Goal: Task Accomplishment & Management: Complete application form

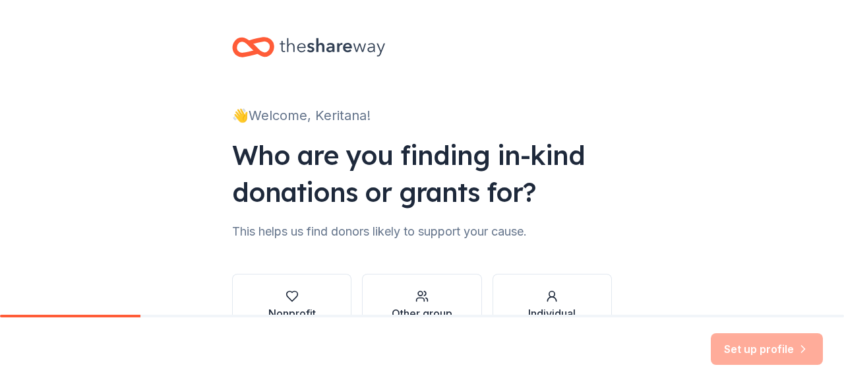
scroll to position [86, 0]
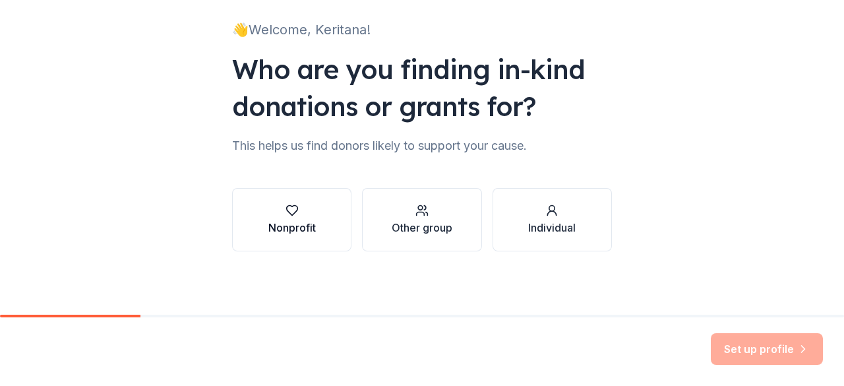
click at [284, 229] on div "Nonprofit" at bounding box center [291, 228] width 47 height 16
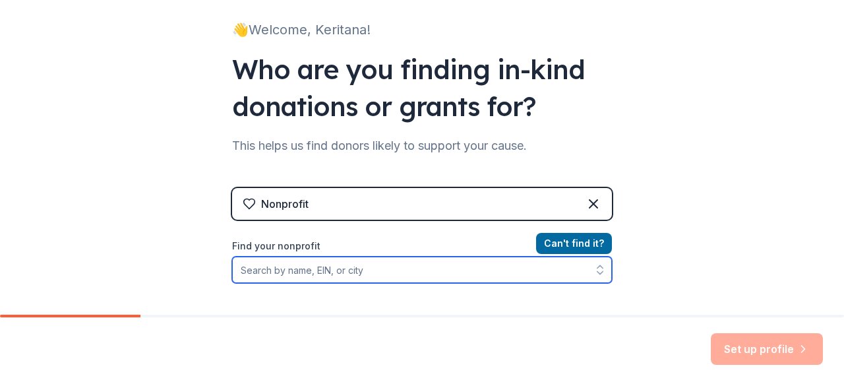
click at [366, 264] on input "Find your nonprofit" at bounding box center [422, 269] width 380 height 26
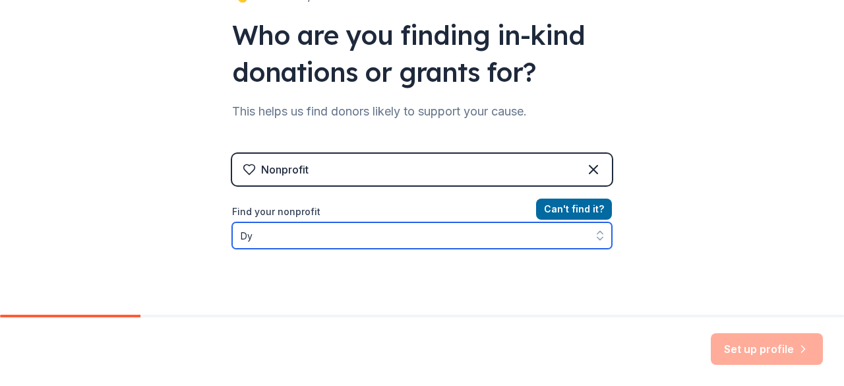
type input "D"
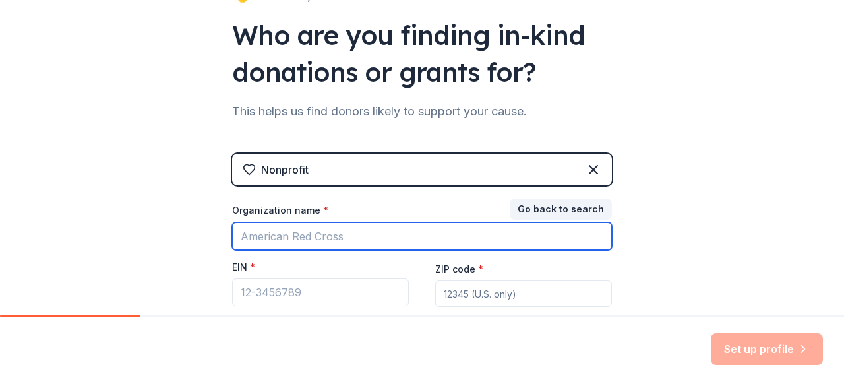
click at [402, 239] on input "Organization name *" at bounding box center [422, 236] width 380 height 28
type input "[GEOGRAPHIC_DATA]"
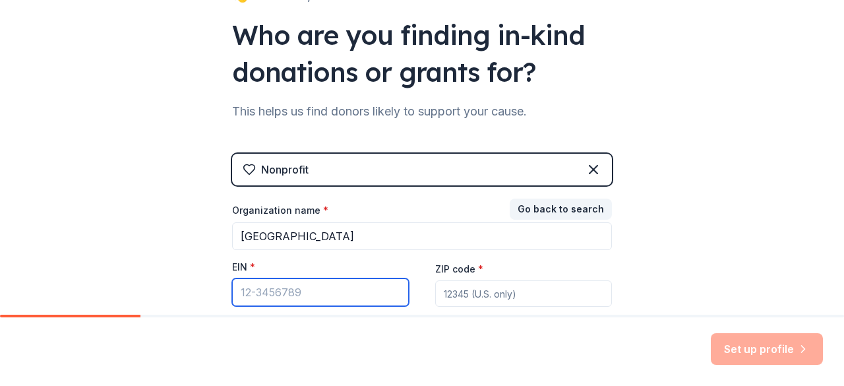
click at [328, 289] on input "EIN *" at bounding box center [320, 292] width 177 height 28
paste input "[US_EMPLOYER_IDENTIFICATION_NUMBER]"
type input "[US_EMPLOYER_IDENTIFICATION_NUMBER]"
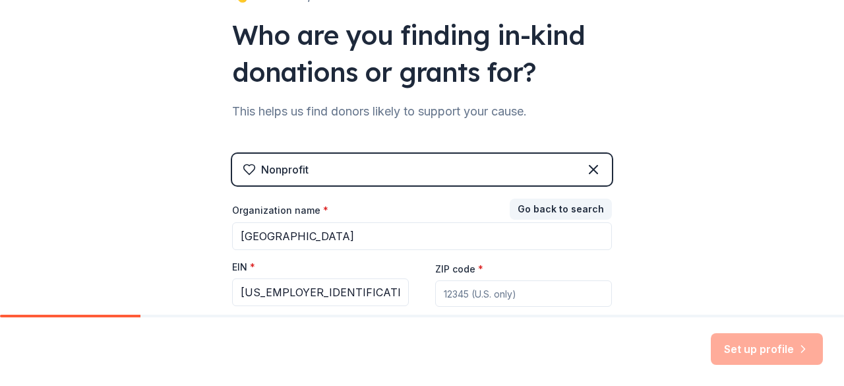
click at [510, 287] on input "ZIP code *" at bounding box center [523, 293] width 177 height 26
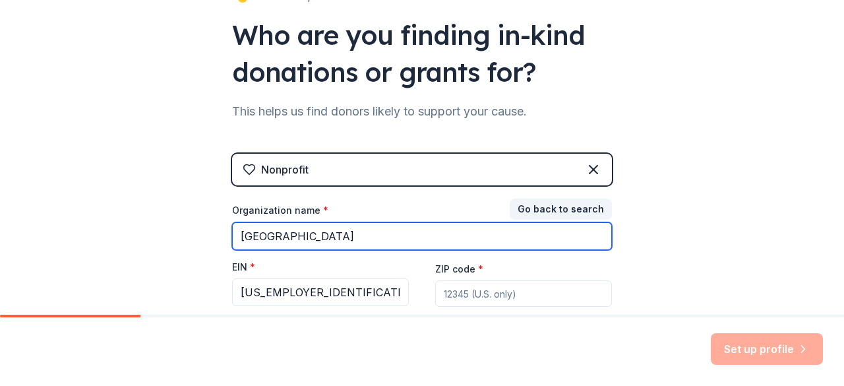
click at [396, 235] on input "[GEOGRAPHIC_DATA]" at bounding box center [422, 236] width 380 height 28
type input "Dynasty Of Danger SC"
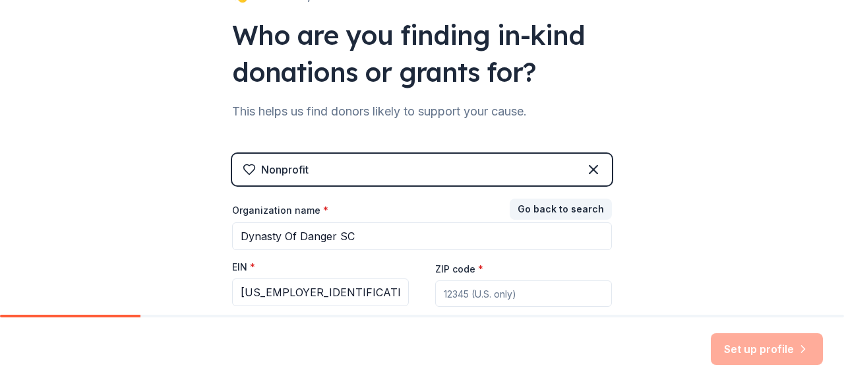
click at [484, 292] on input "ZIP code *" at bounding box center [523, 293] width 177 height 26
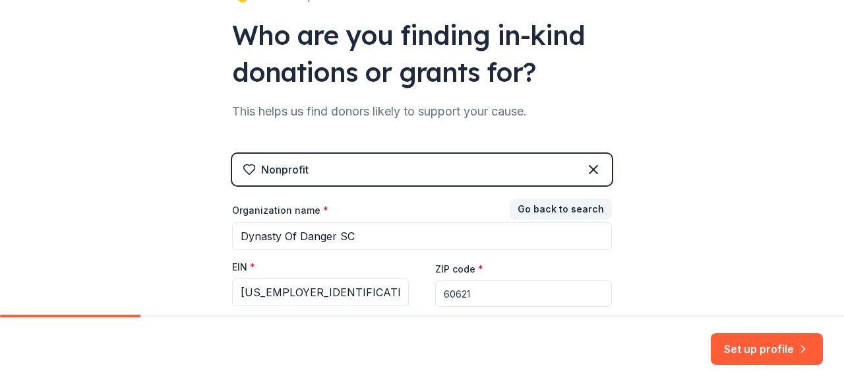
scroll to position [227, 0]
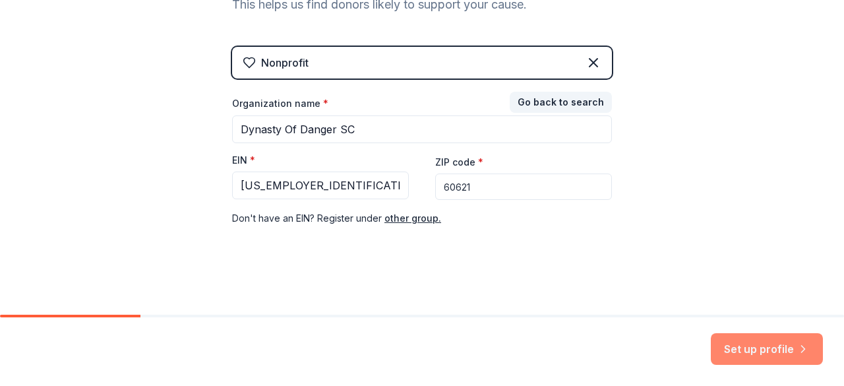
type input "60621"
click at [800, 353] on icon "button" at bounding box center [802, 348] width 13 height 13
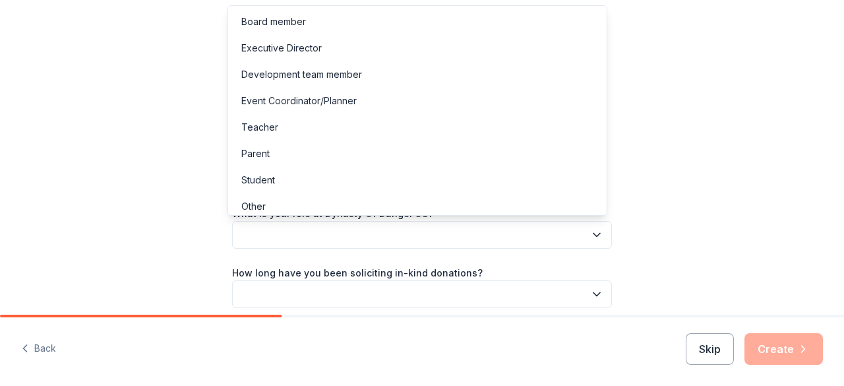
click at [513, 242] on button "button" at bounding box center [422, 235] width 380 height 28
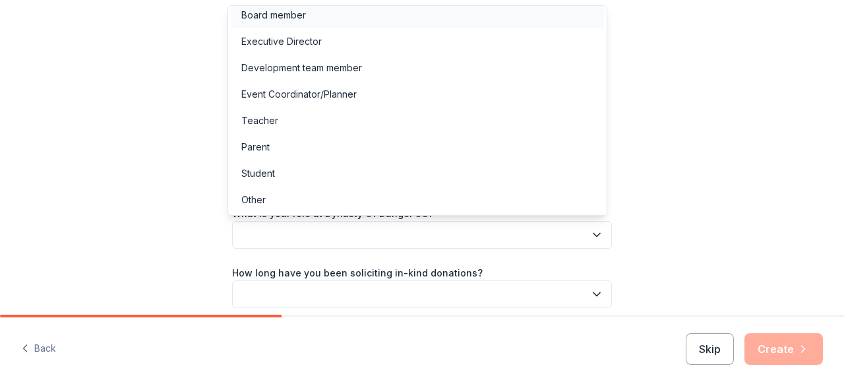
scroll to position [3, 0]
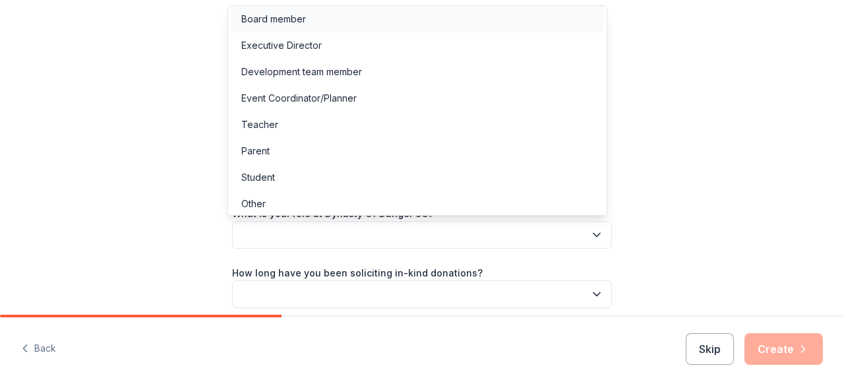
click at [463, 16] on div "Board member" at bounding box center [417, 19] width 373 height 26
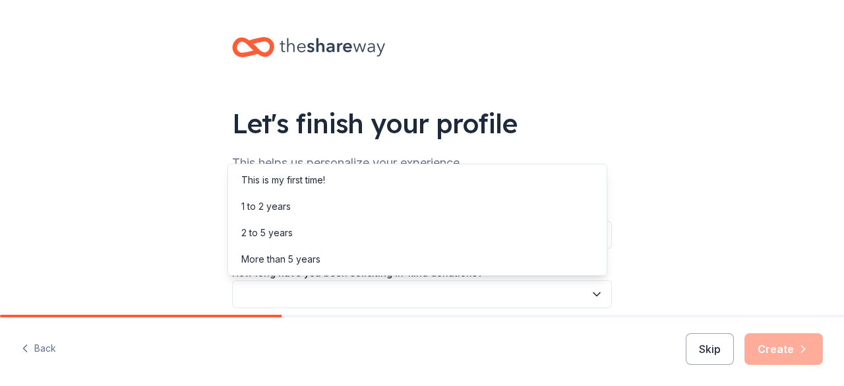
click at [572, 289] on button "button" at bounding box center [422, 294] width 380 height 28
click at [511, 251] on div "More than 5 years" at bounding box center [417, 259] width 373 height 26
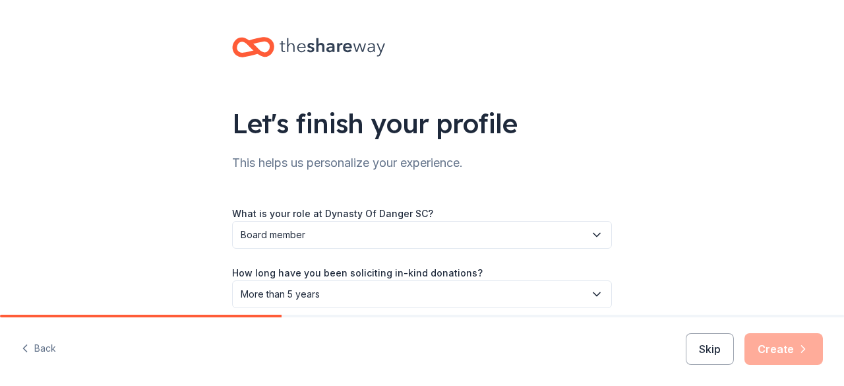
click at [485, 294] on span "More than 5 years" at bounding box center [413, 294] width 344 height 16
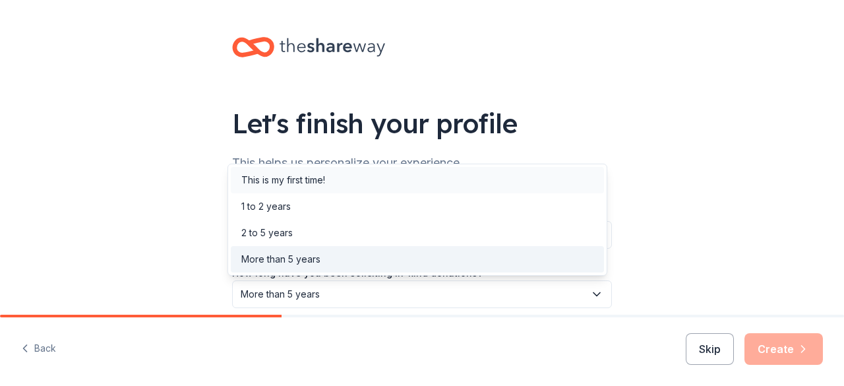
click at [425, 179] on div "This is my first time!" at bounding box center [417, 180] width 373 height 26
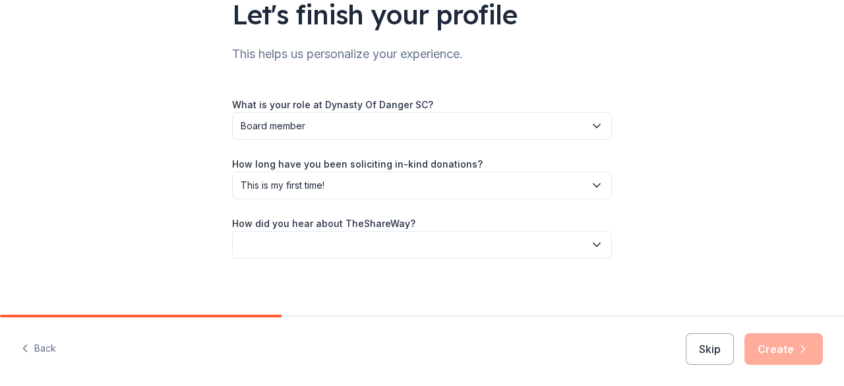
scroll to position [116, 0]
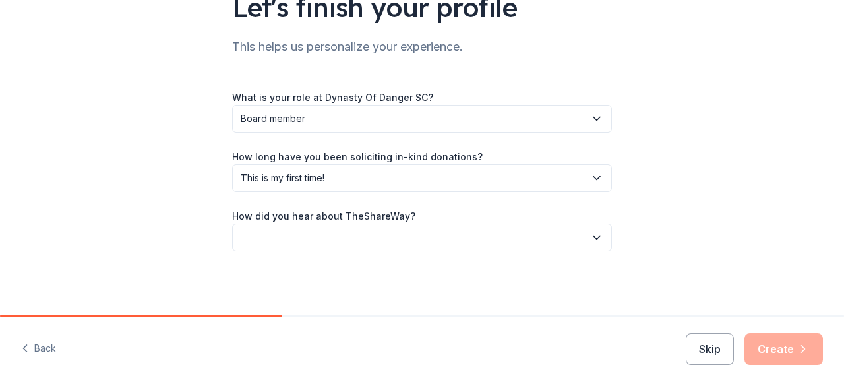
click at [401, 241] on button "button" at bounding box center [422, 237] width 380 height 28
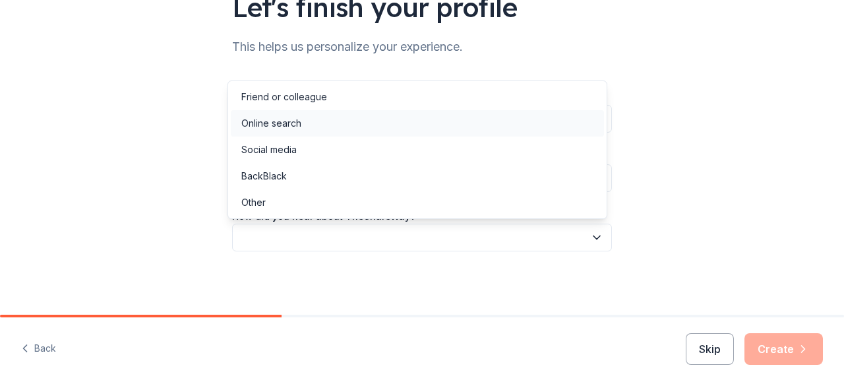
click at [370, 129] on div "Online search" at bounding box center [417, 123] width 373 height 26
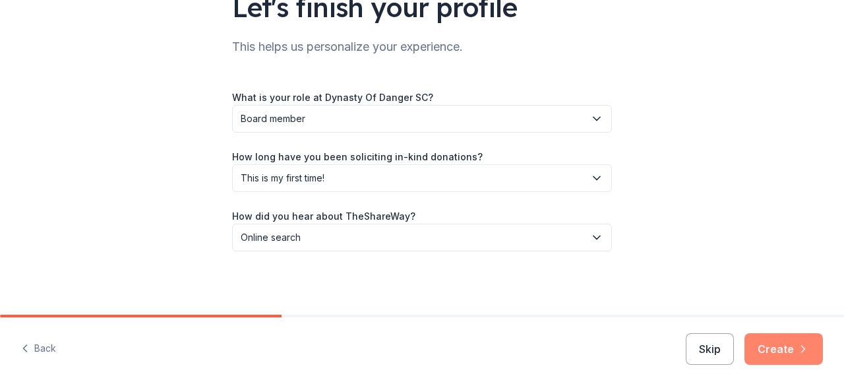
click at [800, 353] on icon "button" at bounding box center [802, 348] width 13 height 13
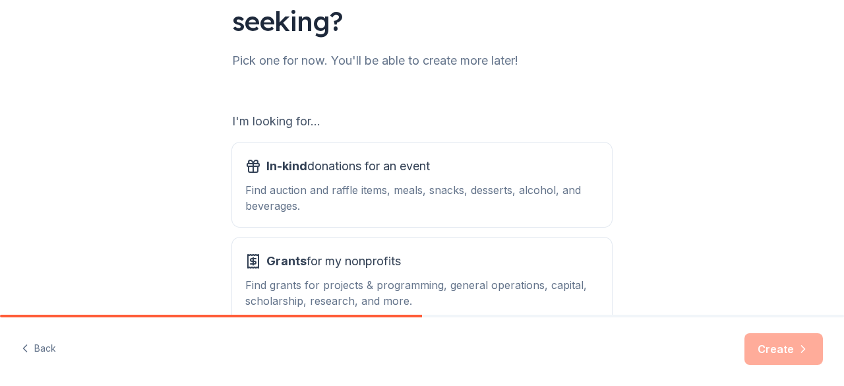
scroll to position [140, 0]
click at [436, 207] on div "Find auction and raffle items, meals, snacks, desserts, alcohol, and beverages." at bounding box center [421, 197] width 353 height 32
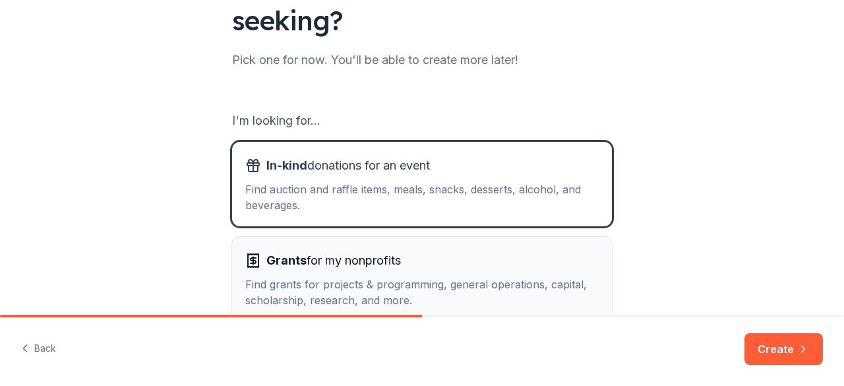
click at [462, 276] on div "Find grants for projects & programming, general operations, capital, scholarshi…" at bounding box center [421, 292] width 353 height 32
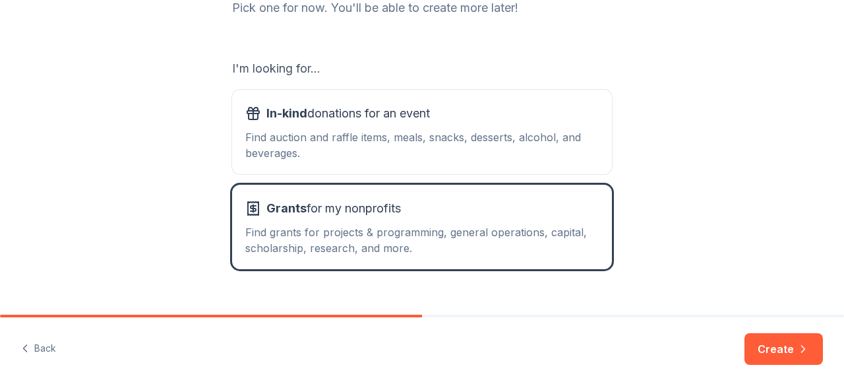
scroll to position [218, 0]
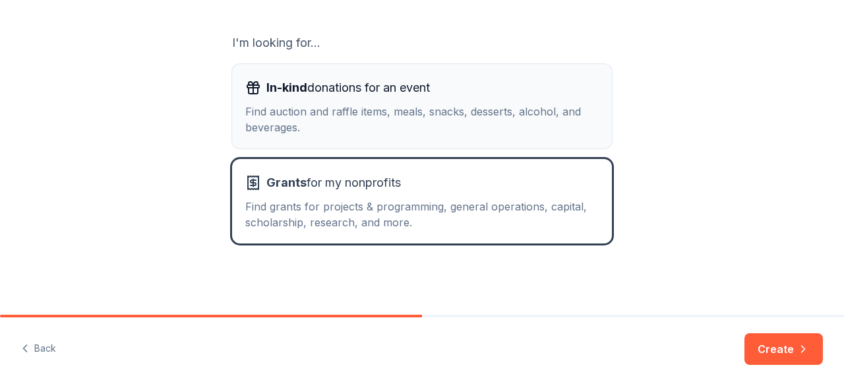
click at [437, 113] on div "Find auction and raffle items, meals, snacks, desserts, alcohol, and beverages." at bounding box center [421, 119] width 353 height 32
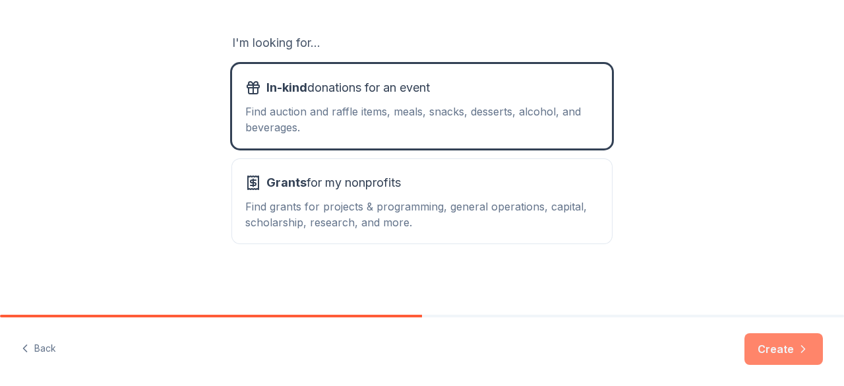
click at [769, 353] on button "Create" at bounding box center [783, 349] width 78 height 32
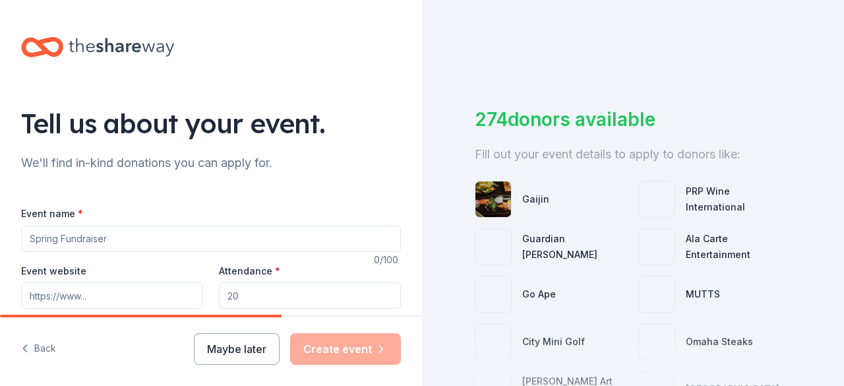
click at [264, 212] on div "Event name *" at bounding box center [211, 228] width 380 height 47
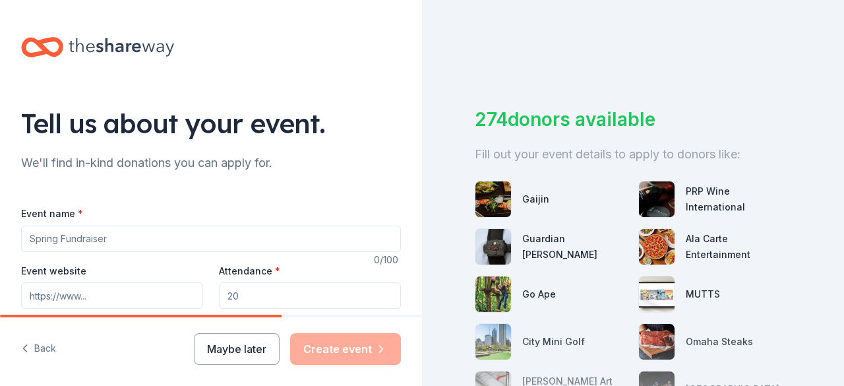
click at [265, 225] on input "Event name *" at bounding box center [211, 238] width 380 height 26
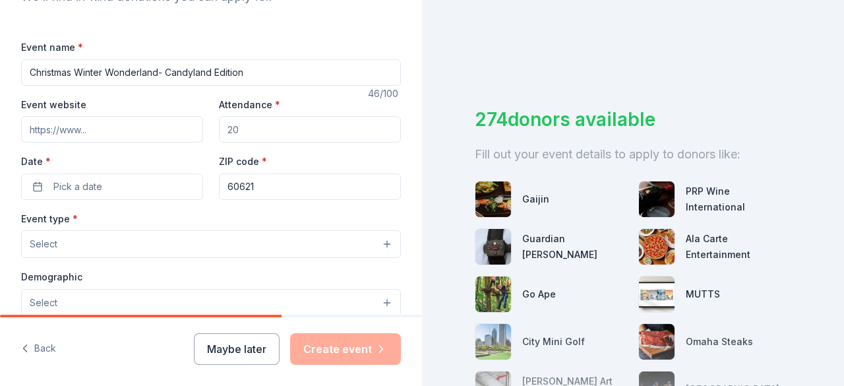
scroll to position [167, 0]
type input "Christmas Winter Wonderland- Candyland Edition"
click at [303, 129] on input "Attendance *" at bounding box center [310, 128] width 182 height 26
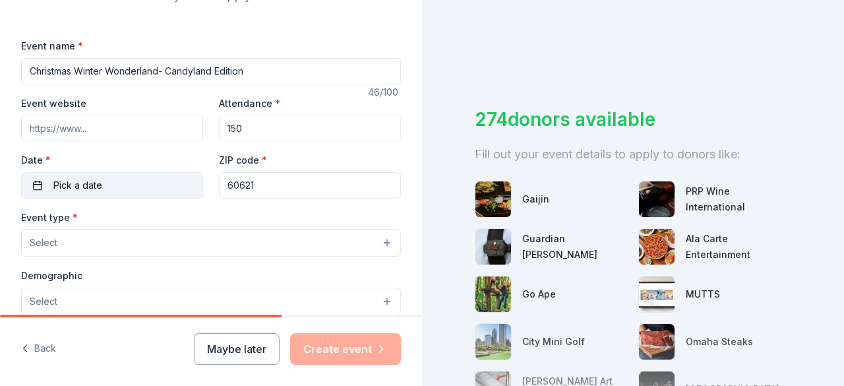
type input "150"
click at [127, 183] on button "Pick a date" at bounding box center [112, 185] width 182 height 26
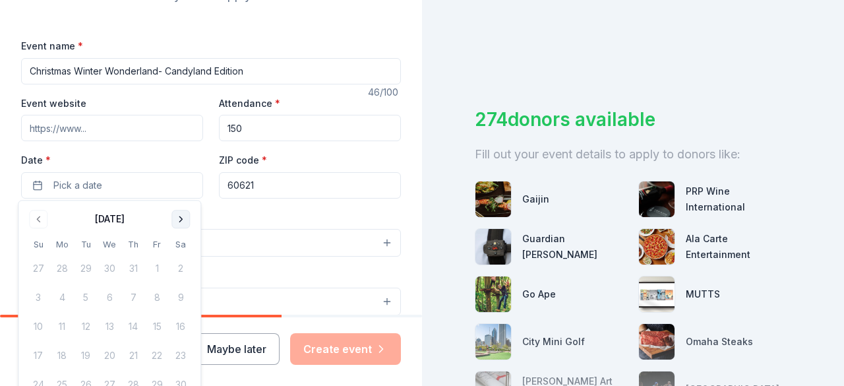
click at [186, 220] on button "Go to next month" at bounding box center [180, 219] width 18 height 18
click at [181, 300] on button "13" at bounding box center [181, 298] width 24 height 24
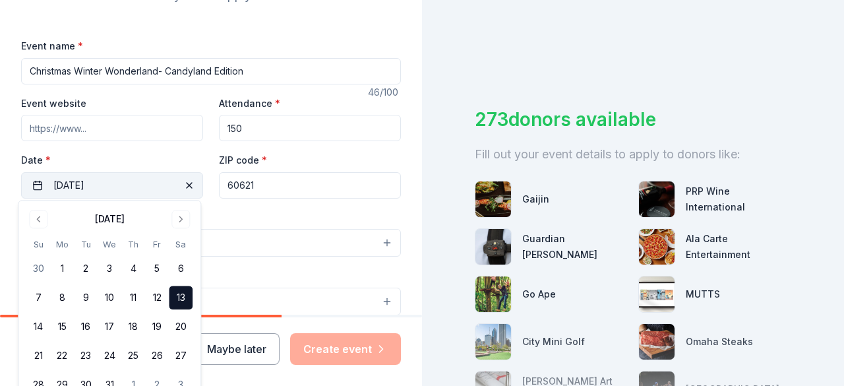
click at [181, 181] on span "button" at bounding box center [189, 185] width 16 height 16
click at [185, 296] on button "13" at bounding box center [181, 298] width 24 height 24
click at [233, 213] on div "Event type * Select" at bounding box center [211, 233] width 380 height 48
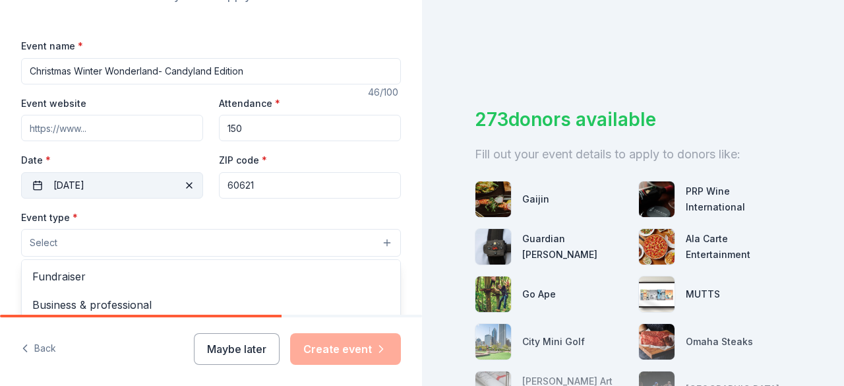
click at [208, 243] on button "Select" at bounding box center [211, 243] width 380 height 28
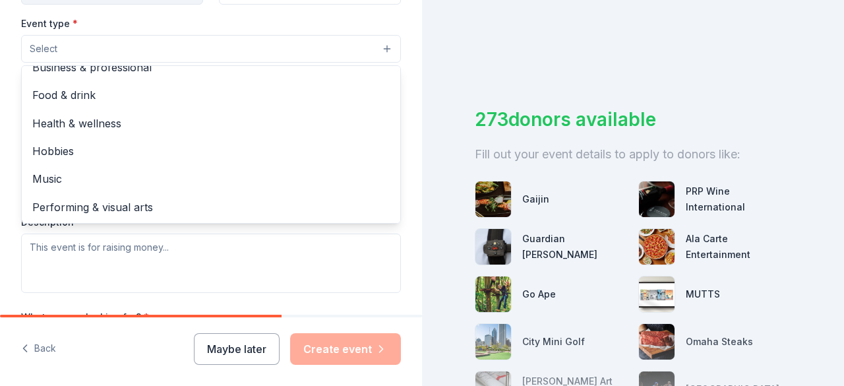
scroll to position [0, 0]
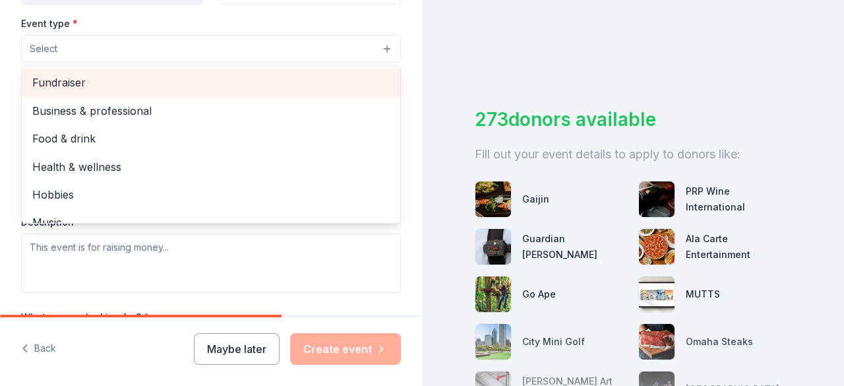
click at [293, 74] on span "Fundraiser" at bounding box center [210, 82] width 357 height 17
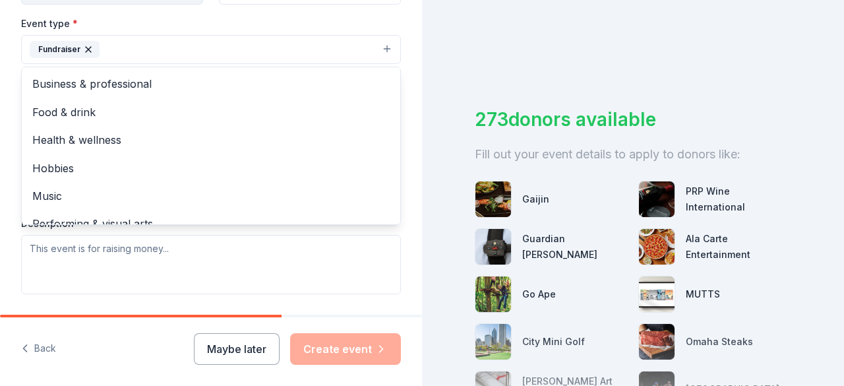
click at [403, 45] on div "Tell us about your event. We'll find in-kind donations you can apply for. Event…" at bounding box center [211, 78] width 422 height 879
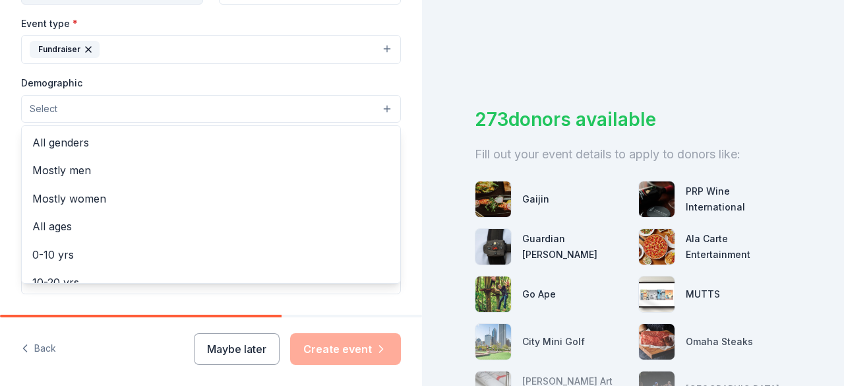
click at [375, 101] on button "Select" at bounding box center [211, 109] width 380 height 28
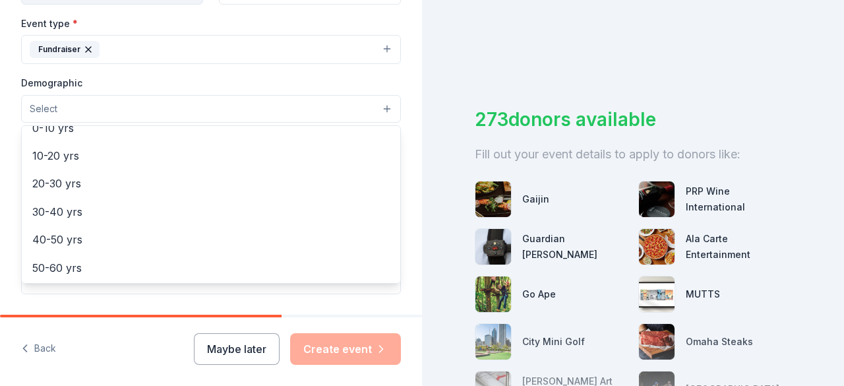
scroll to position [89, 0]
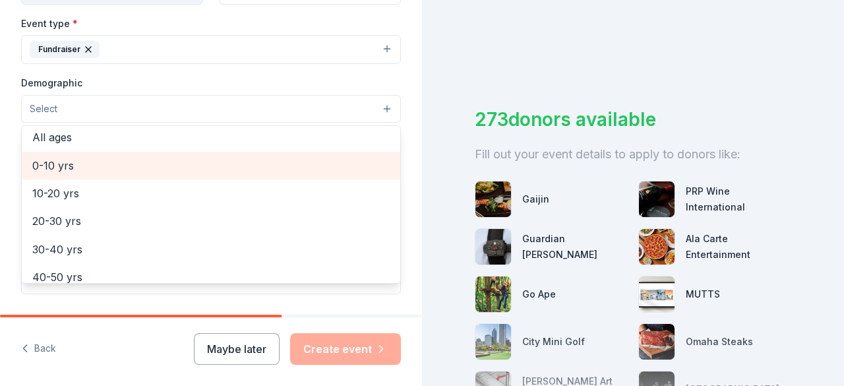
click at [186, 152] on div "0-10 yrs" at bounding box center [211, 166] width 378 height 28
click at [187, 153] on div "10-20 yrs" at bounding box center [211, 167] width 378 height 28
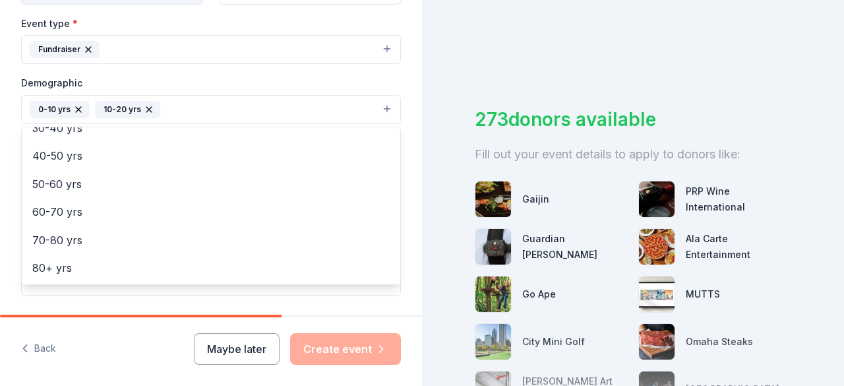
scroll to position [0, 0]
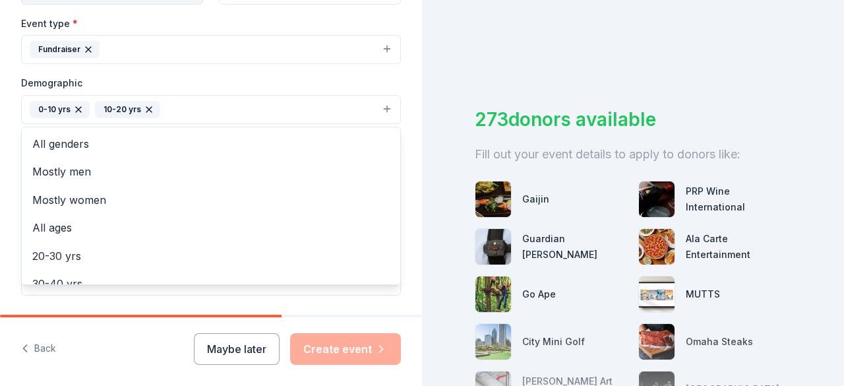
click at [396, 74] on div "Tell us about your event. We'll find in-kind donations you can apply for. Event…" at bounding box center [211, 79] width 422 height 880
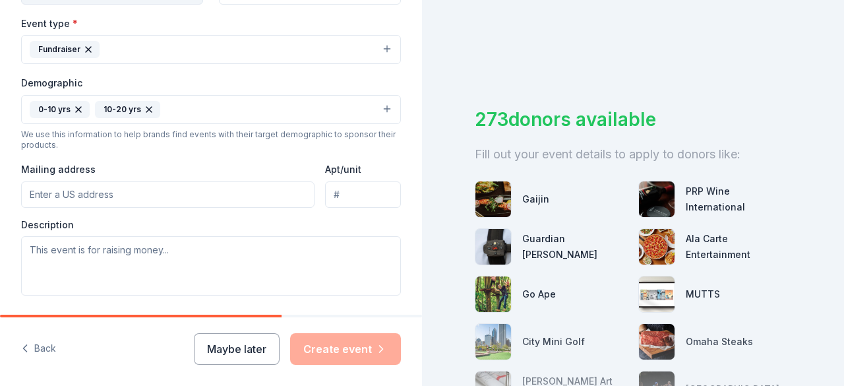
click at [233, 193] on input "Mailing address" at bounding box center [167, 194] width 293 height 26
type input "6450 South Carpenter Street, Chicago, IL, 60621"
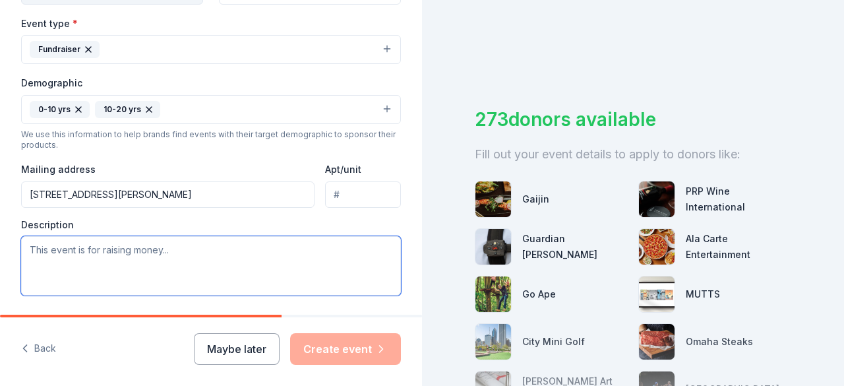
click at [204, 266] on textarea at bounding box center [211, 265] width 380 height 59
type textarea "W"
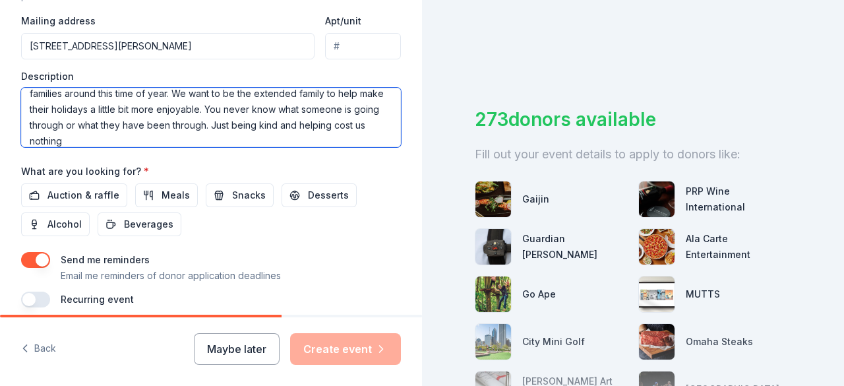
scroll to position [562, 0]
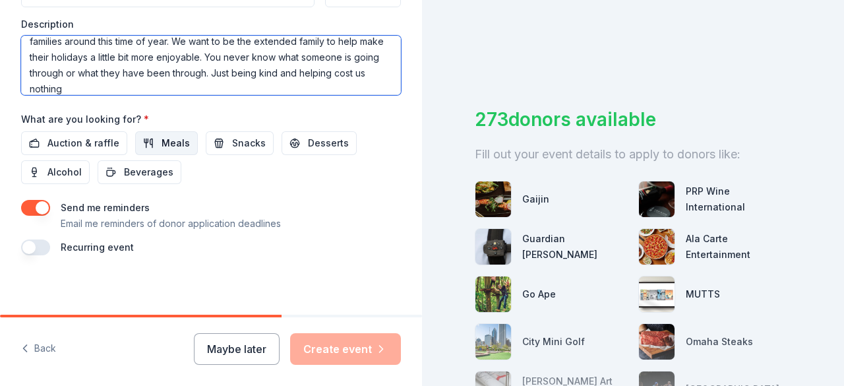
type textarea "This event is for our wonderful community. We understand how hard it is for som…"
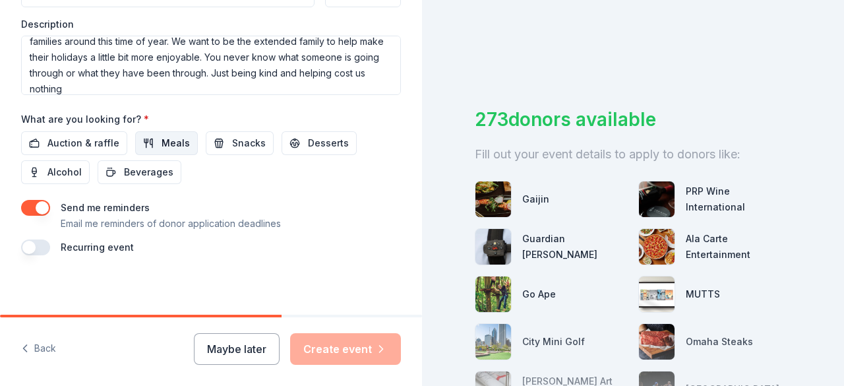
click at [165, 143] on span "Meals" at bounding box center [176, 143] width 28 height 16
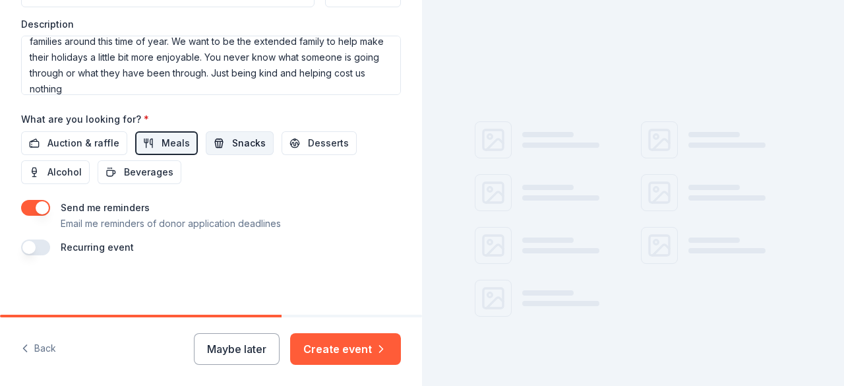
click at [215, 144] on button "Snacks" at bounding box center [240, 143] width 68 height 24
click at [168, 164] on span "Beverages" at bounding box center [148, 172] width 49 height 16
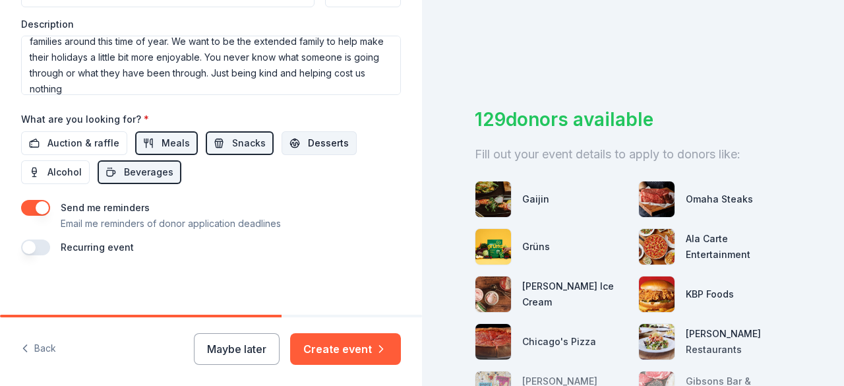
click at [314, 137] on span "Desserts" at bounding box center [328, 143] width 41 height 16
click at [84, 138] on span "Auction & raffle" at bounding box center [83, 143] width 72 height 16
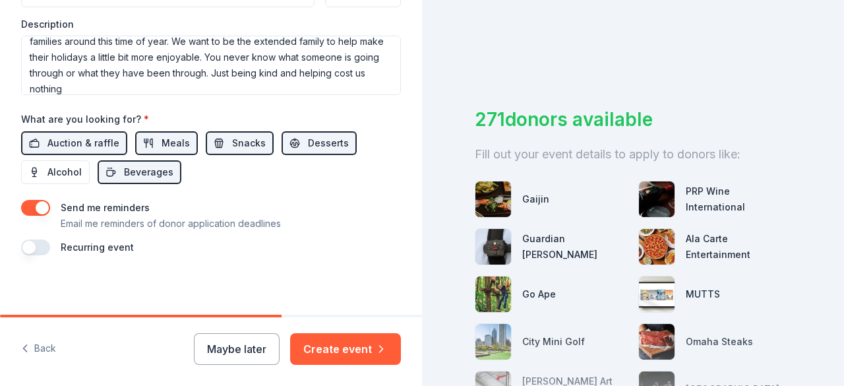
click at [44, 240] on button "button" at bounding box center [35, 247] width 29 height 16
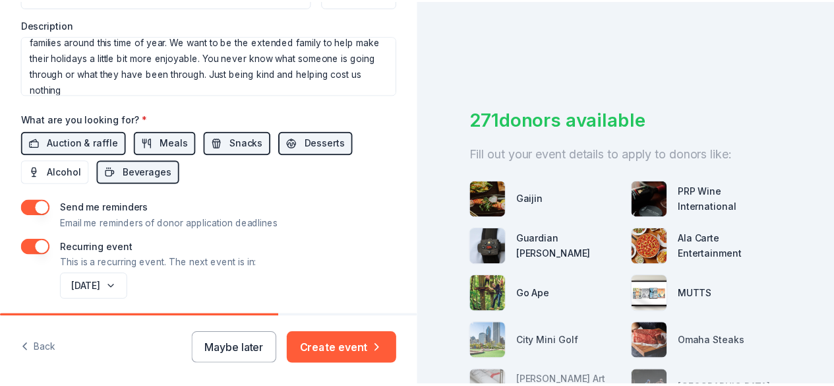
scroll to position [609, 0]
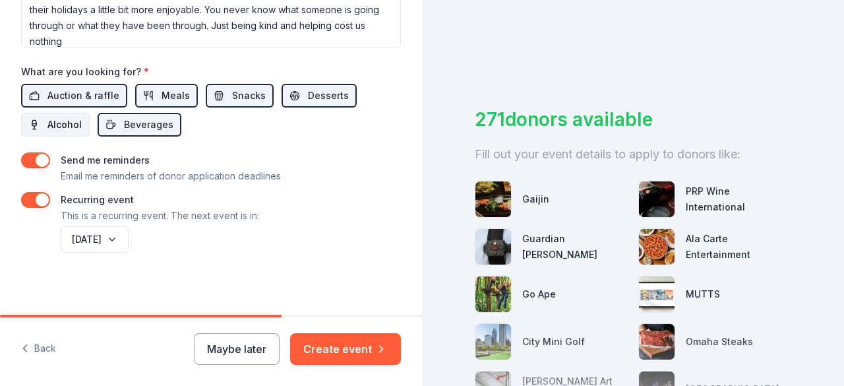
click at [67, 121] on span "Alcohol" at bounding box center [64, 125] width 34 height 16
click at [70, 117] on span "Alcohol" at bounding box center [64, 125] width 34 height 16
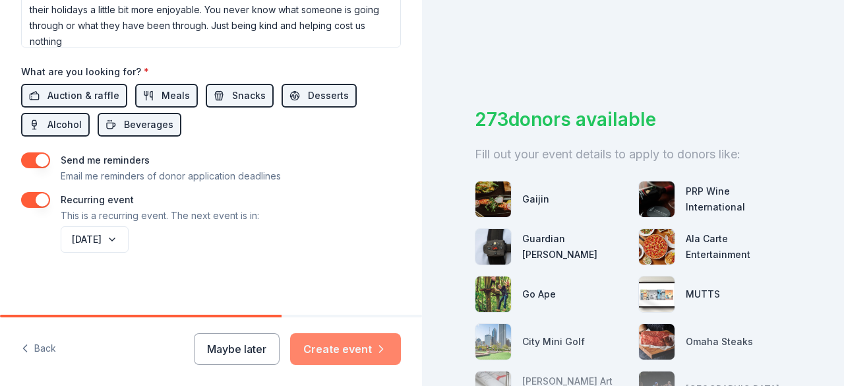
click at [380, 347] on icon "button" at bounding box center [380, 348] width 13 height 13
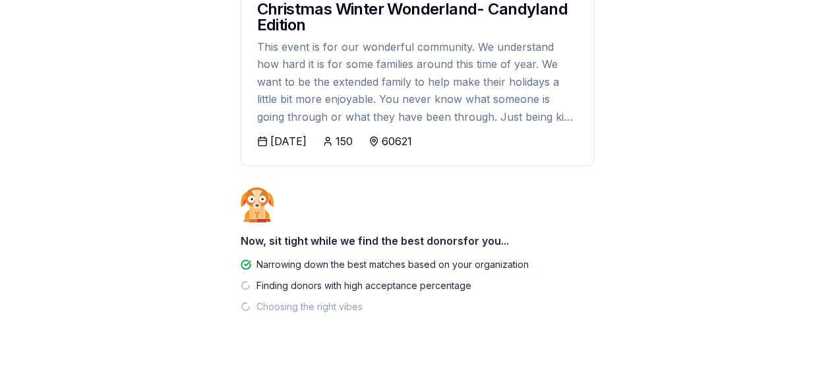
scroll to position [241, 0]
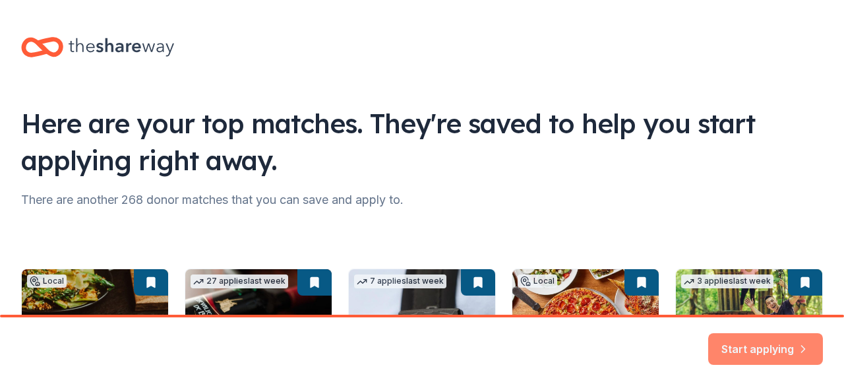
click at [753, 347] on button "Start applying" at bounding box center [765, 341] width 115 height 32
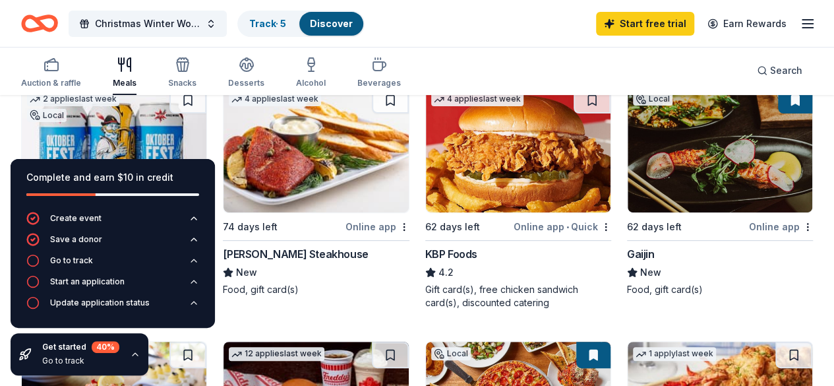
scroll to position [154, 0]
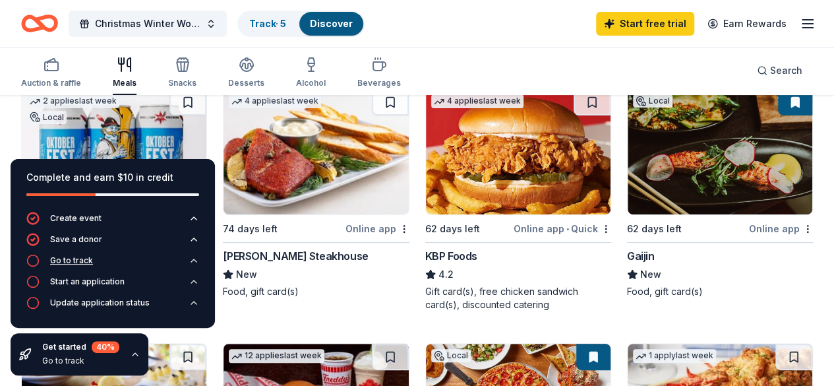
click at [74, 260] on div "Go to track" at bounding box center [71, 260] width 43 height 11
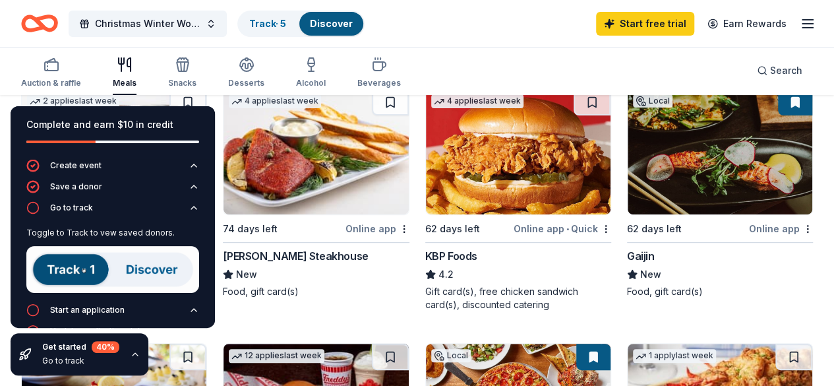
click at [132, 263] on img at bounding box center [112, 269] width 173 height 47
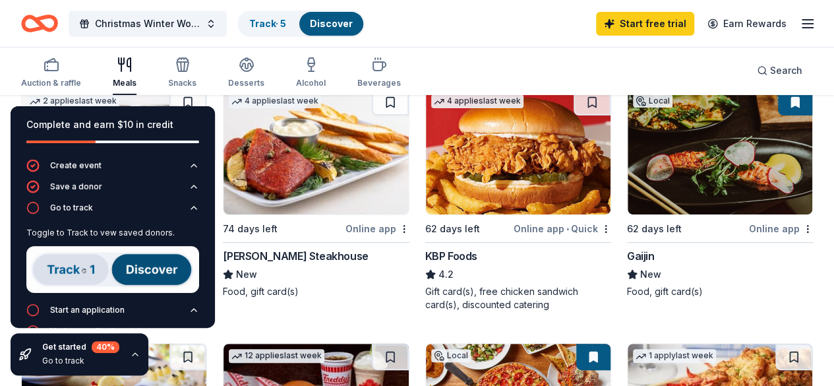
click at [77, 265] on img at bounding box center [112, 269] width 173 height 47
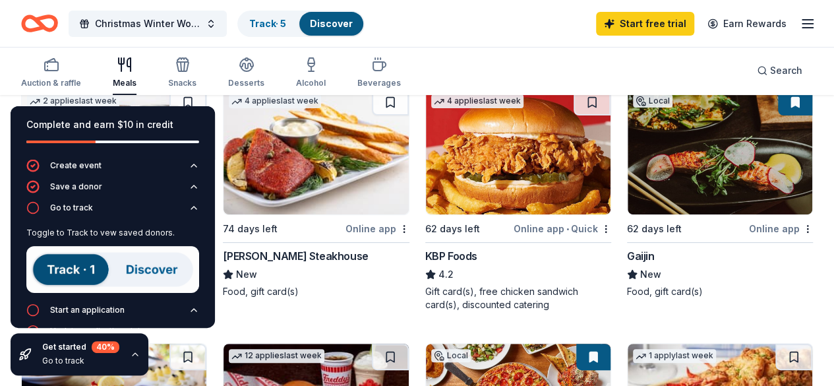
click at [88, 264] on img at bounding box center [112, 269] width 173 height 47
click at [40, 303] on div "Start an application" at bounding box center [75, 309] width 98 height 13
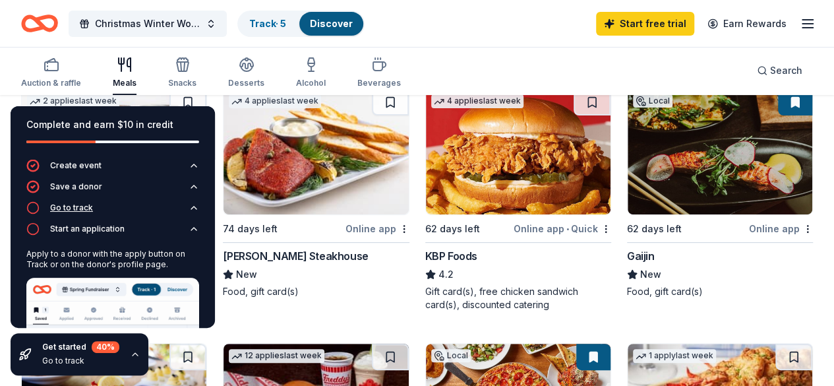
click at [189, 208] on icon "button" at bounding box center [194, 207] width 11 height 11
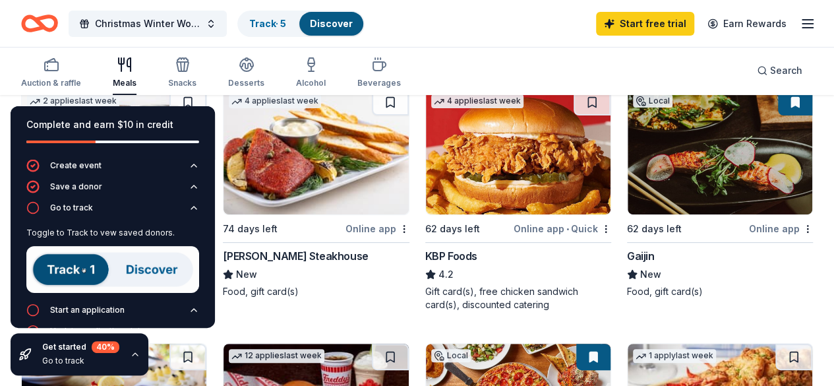
click at [57, 365] on div "Go to track" at bounding box center [80, 360] width 77 height 11
click at [135, 355] on icon "button" at bounding box center [135, 354] width 5 height 3
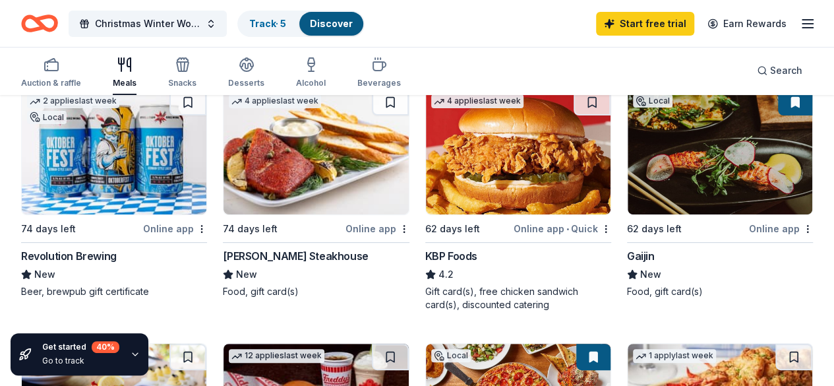
click at [136, 355] on icon "button" at bounding box center [135, 354] width 11 height 11
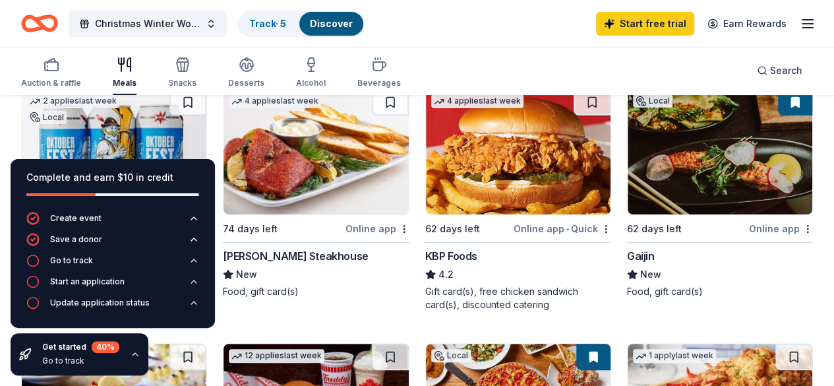
click at [138, 357] on button "button" at bounding box center [135, 354] width 11 height 11
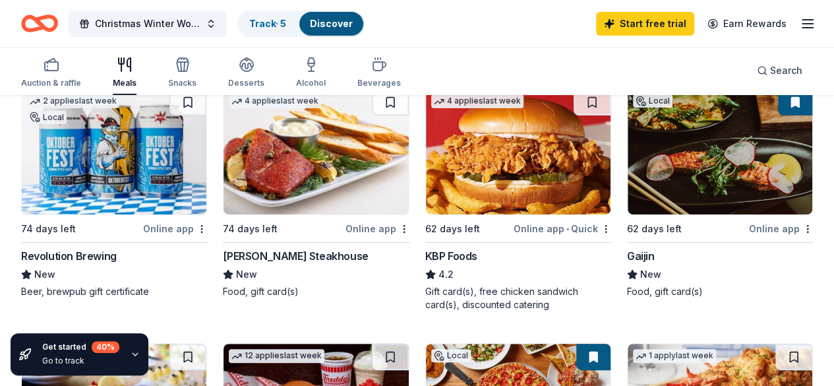
click at [261, 264] on div "Perry's Steakhouse" at bounding box center [295, 256] width 145 height 16
click at [425, 264] on div "KBP Foods" at bounding box center [451, 256] width 52 height 16
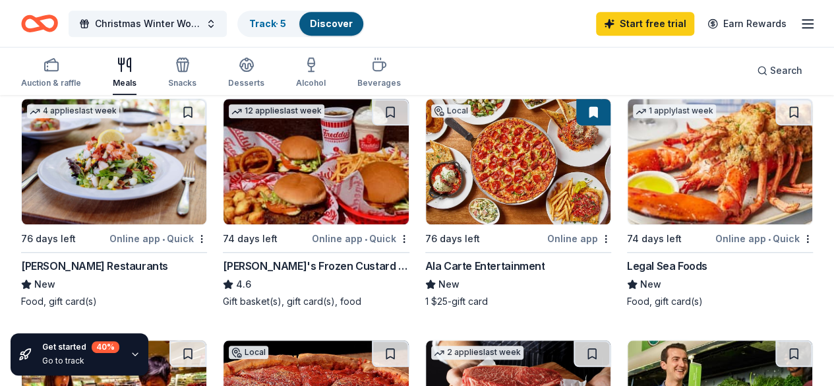
scroll to position [444, 0]
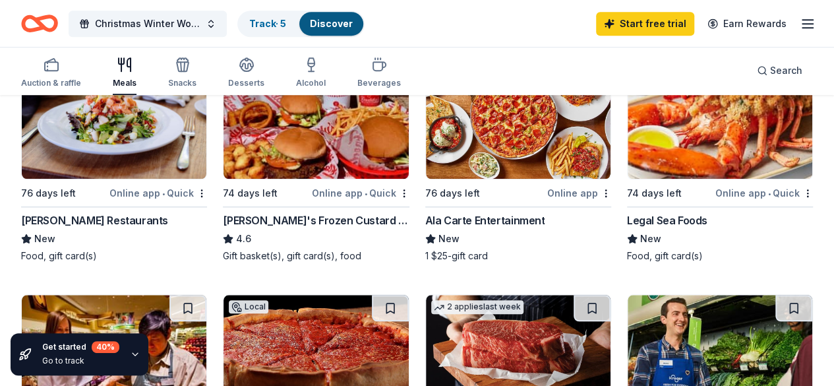
click at [223, 243] on div "Freddy's Frozen Custard & Steakburgers 4.6 Gift basket(s), gift card(s), food" at bounding box center [316, 237] width 186 height 50
click at [628, 154] on img at bounding box center [720, 115] width 185 height 125
click at [408, 295] on img at bounding box center [315, 357] width 185 height 125
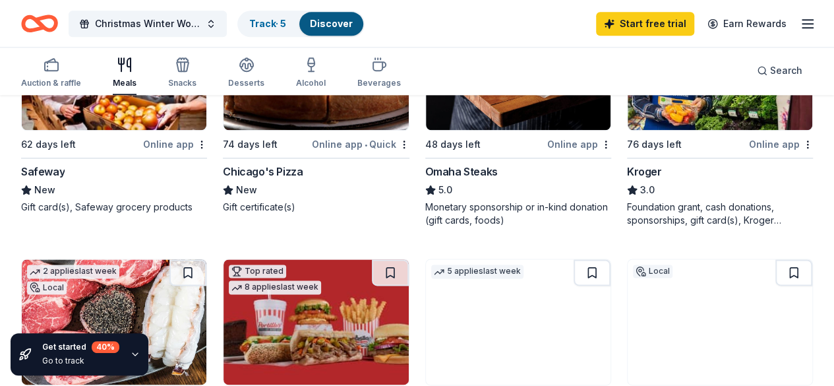
scroll to position [708, 0]
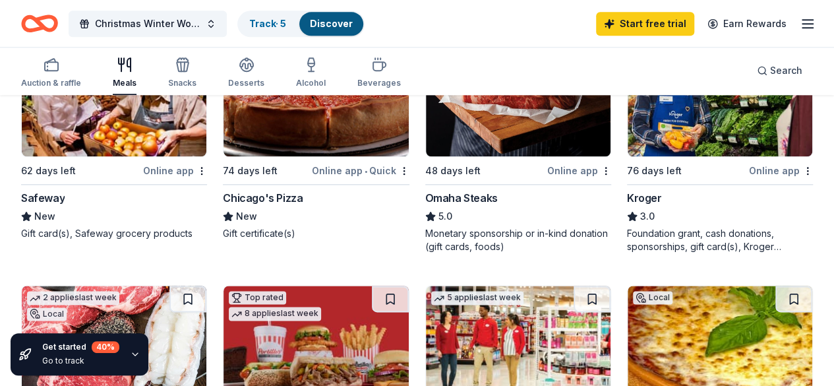
click at [425, 206] on div "Omaha Steaks" at bounding box center [461, 198] width 73 height 16
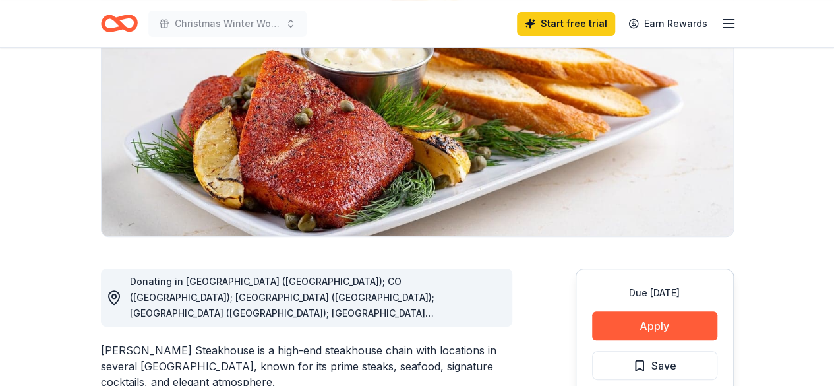
scroll to position [150, 0]
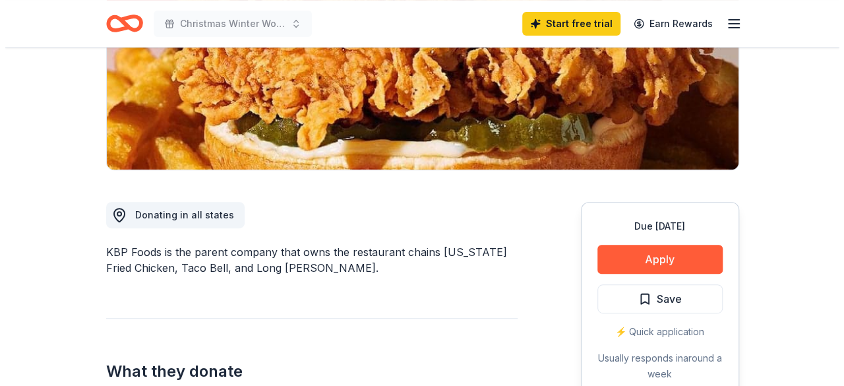
scroll to position [321, 0]
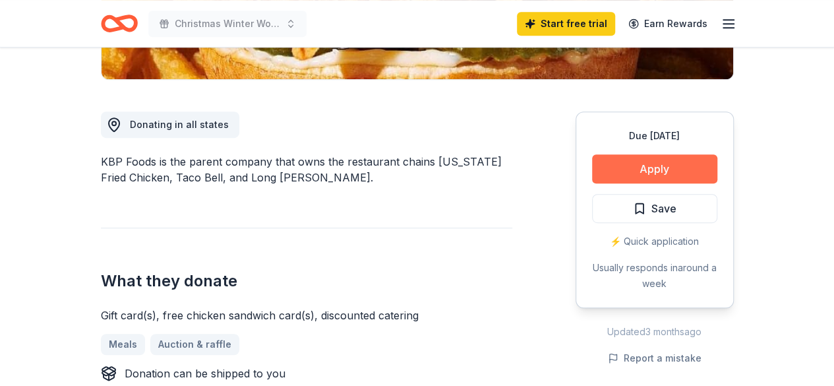
click at [629, 175] on button "Apply" at bounding box center [654, 168] width 125 height 29
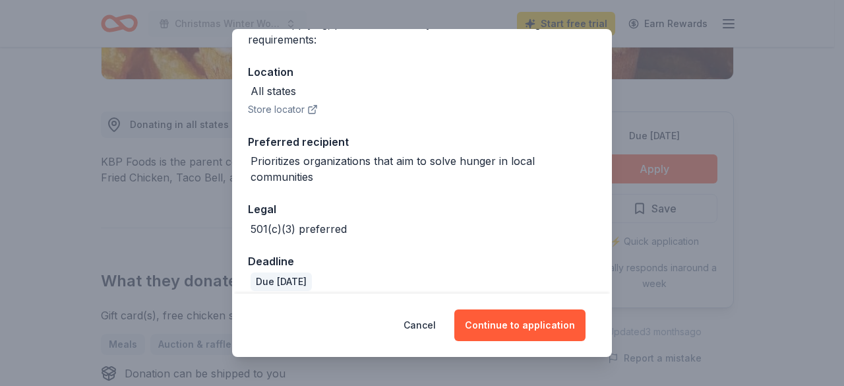
scroll to position [137, 0]
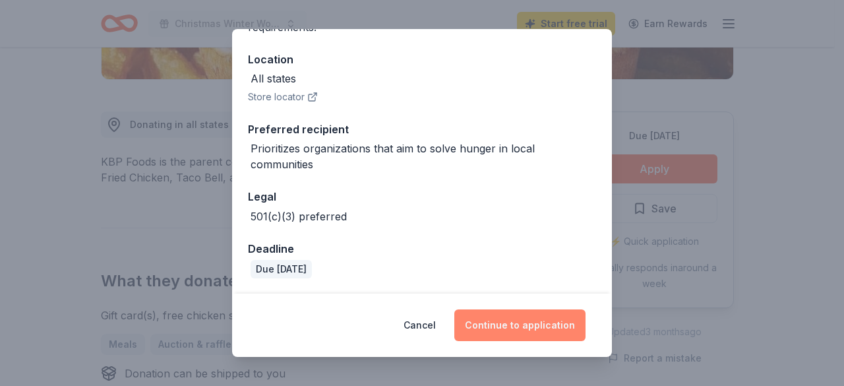
click at [531, 324] on button "Continue to application" at bounding box center [519, 325] width 131 height 32
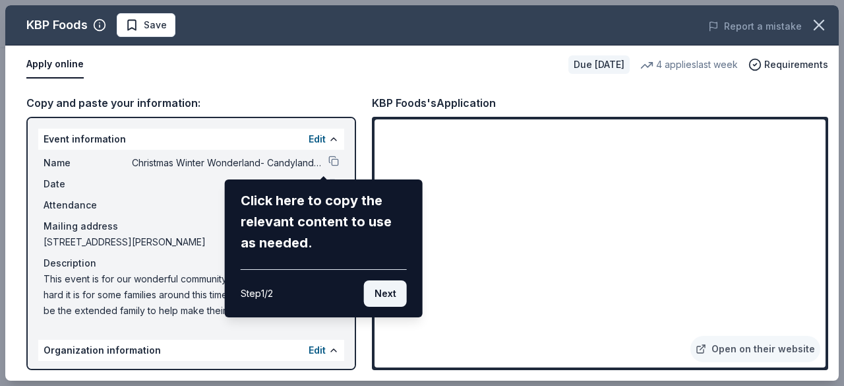
click at [379, 280] on button "Next" at bounding box center [385, 293] width 43 height 26
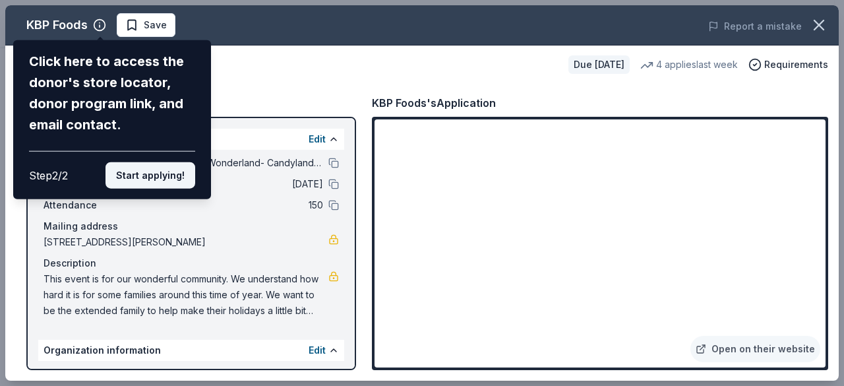
click at [175, 177] on button "Start applying!" at bounding box center [150, 175] width 90 height 26
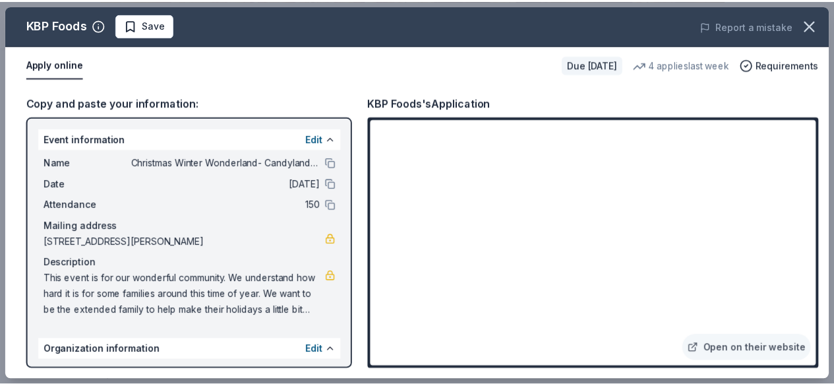
scroll to position [108, 0]
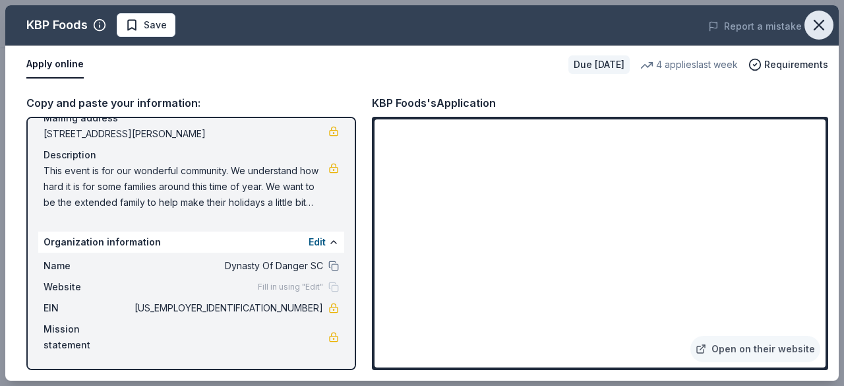
click at [819, 22] on icon "button" at bounding box center [819, 25] width 18 height 18
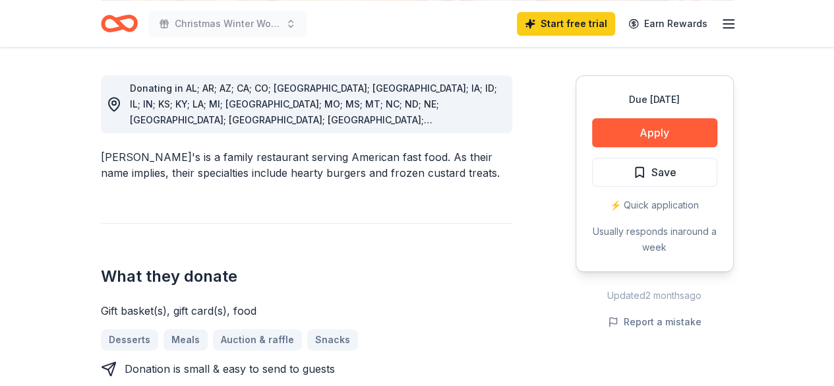
scroll to position [396, 0]
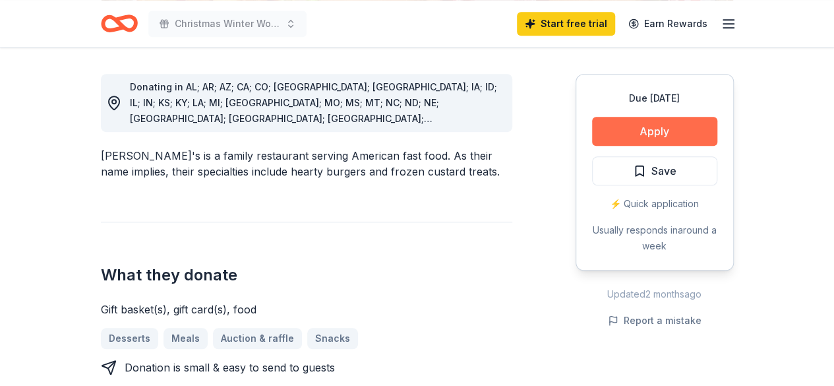
click at [651, 117] on button "Apply" at bounding box center [654, 131] width 125 height 29
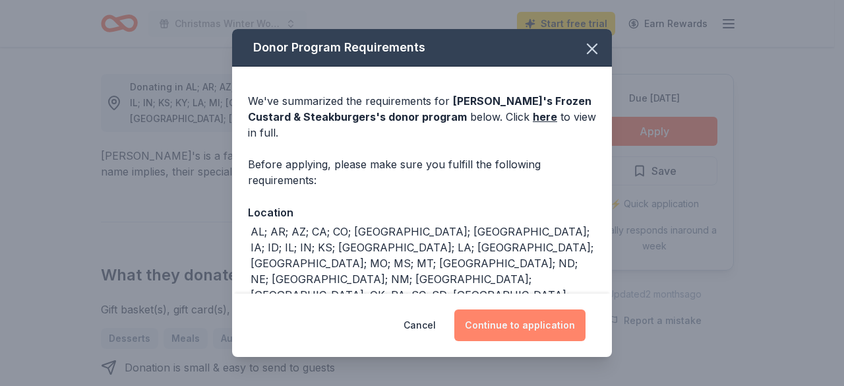
click at [525, 336] on button "Continue to application" at bounding box center [519, 325] width 131 height 32
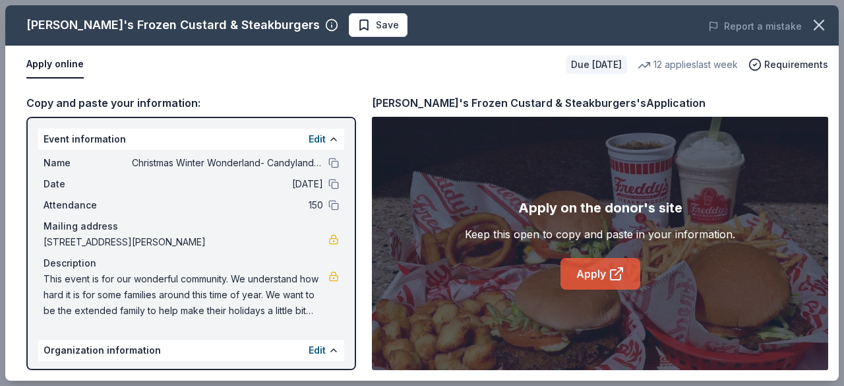
click at [604, 266] on link "Apply" at bounding box center [600, 274] width 80 height 32
click at [817, 24] on icon "button" at bounding box center [819, 25] width 18 height 18
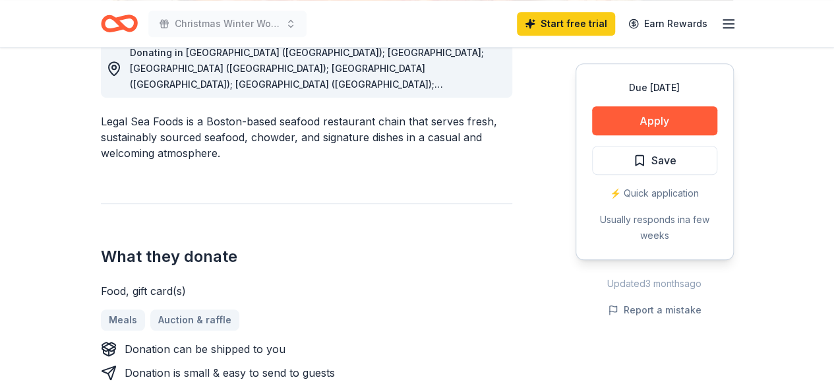
scroll to position [396, 0]
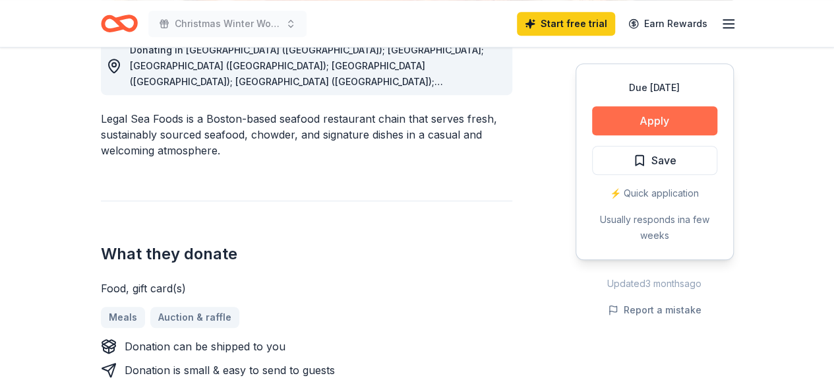
click at [646, 117] on button "Apply" at bounding box center [654, 120] width 125 height 29
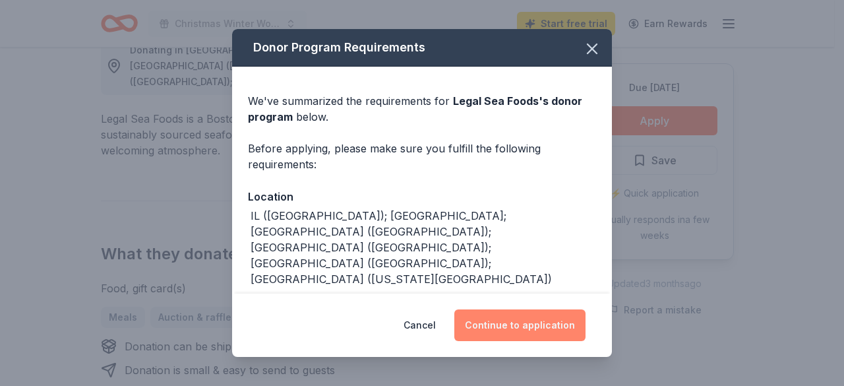
click at [517, 323] on button "Continue to application" at bounding box center [519, 325] width 131 height 32
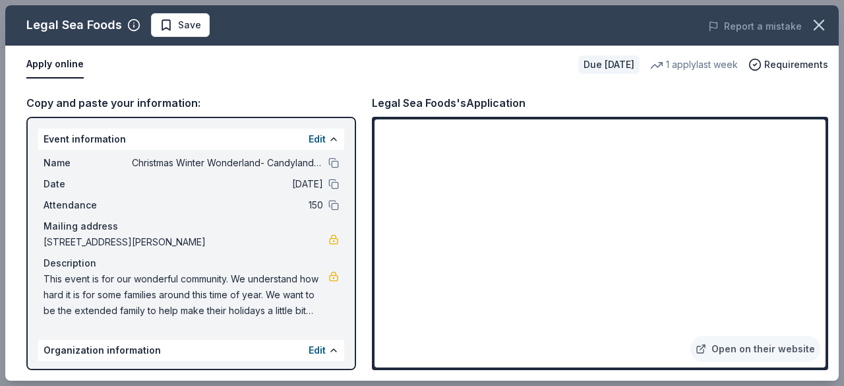
click at [802, 22] on div "Report a mistake" at bounding box center [677, 26] width 323 height 37
click at [824, 26] on icon "button" at bounding box center [819, 25] width 18 height 18
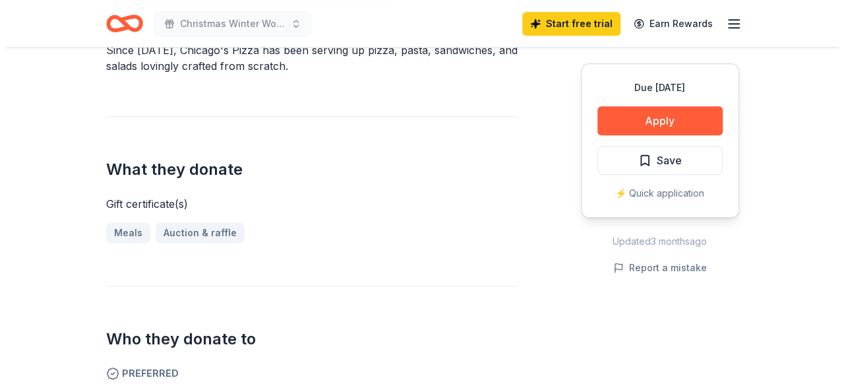
scroll to position [430, 0]
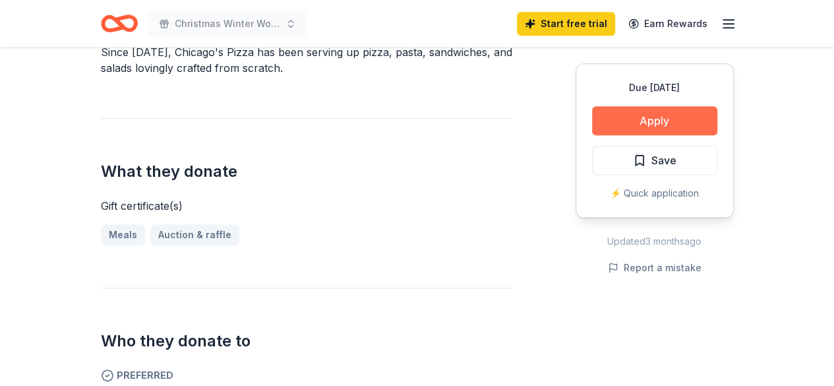
click at [671, 115] on button "Apply" at bounding box center [654, 120] width 125 height 29
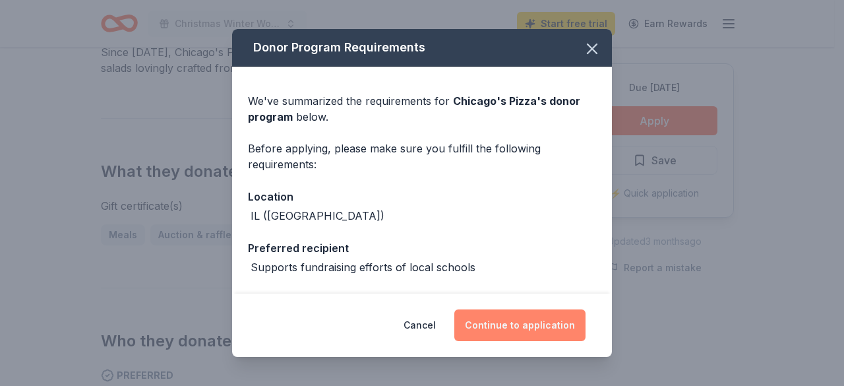
click at [550, 317] on button "Continue to application" at bounding box center [519, 325] width 131 height 32
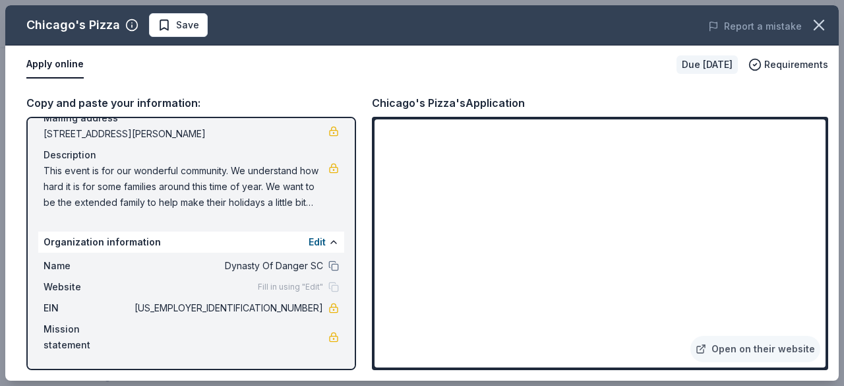
scroll to position [0, 0]
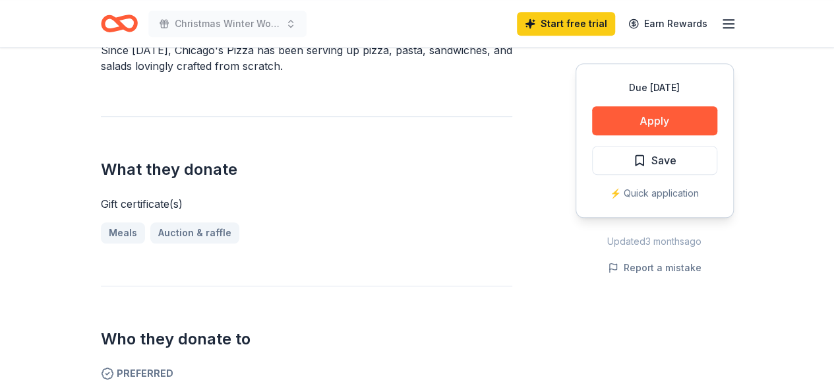
scroll to position [426, 0]
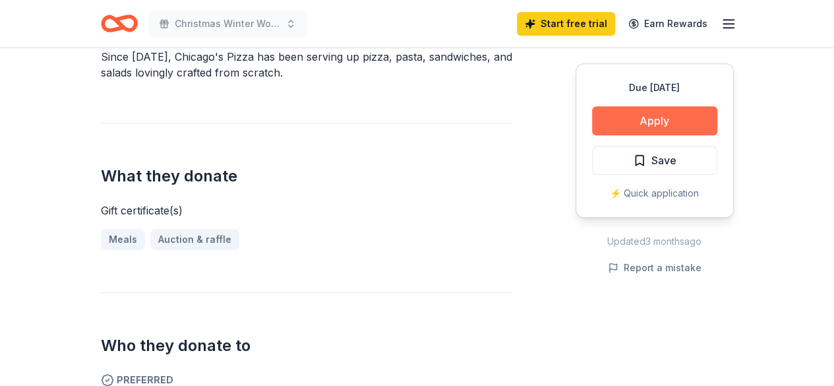
click at [656, 115] on button "Apply" at bounding box center [654, 120] width 125 height 29
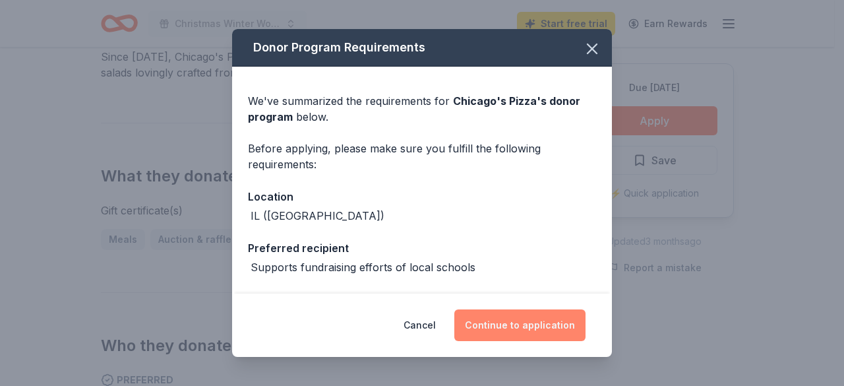
click at [537, 321] on button "Continue to application" at bounding box center [519, 325] width 131 height 32
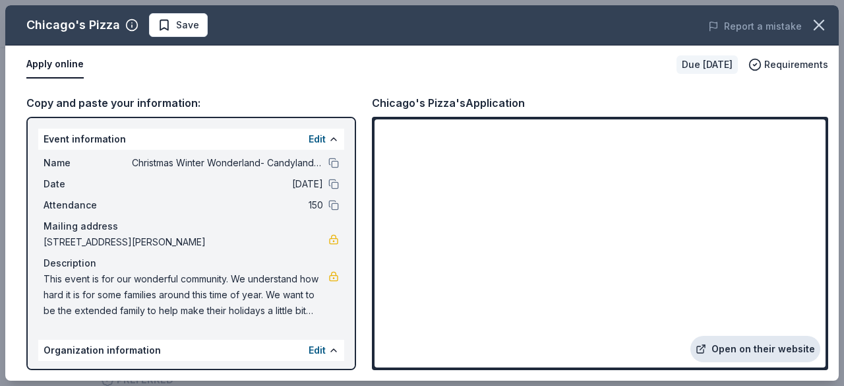
click at [766, 349] on link "Open on their website" at bounding box center [755, 349] width 130 height 26
click at [827, 26] on icon "button" at bounding box center [819, 25] width 18 height 18
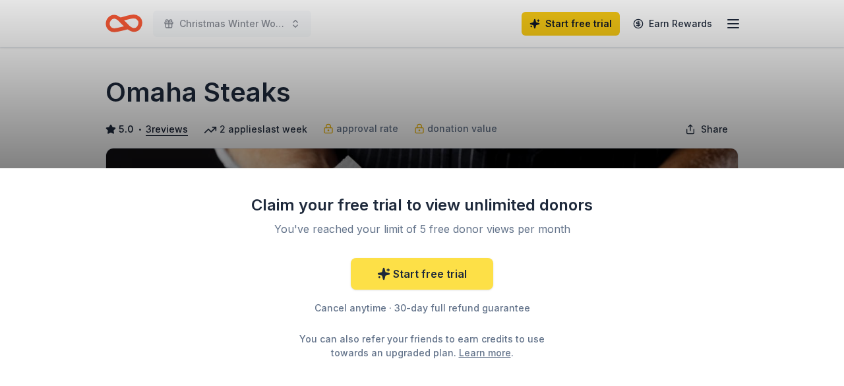
drag, startPoint x: 427, startPoint y: 279, endPoint x: 380, endPoint y: 270, distance: 47.7
click at [380, 270] on icon at bounding box center [383, 273] width 13 height 13
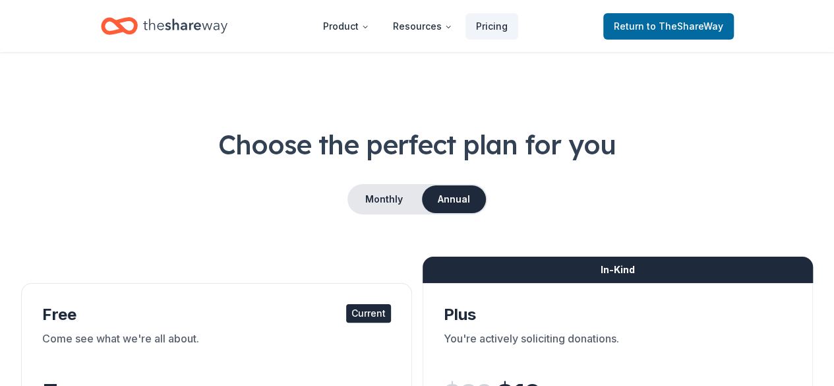
click at [579, 198] on div "Monthly Annual" at bounding box center [417, 199] width 792 height 30
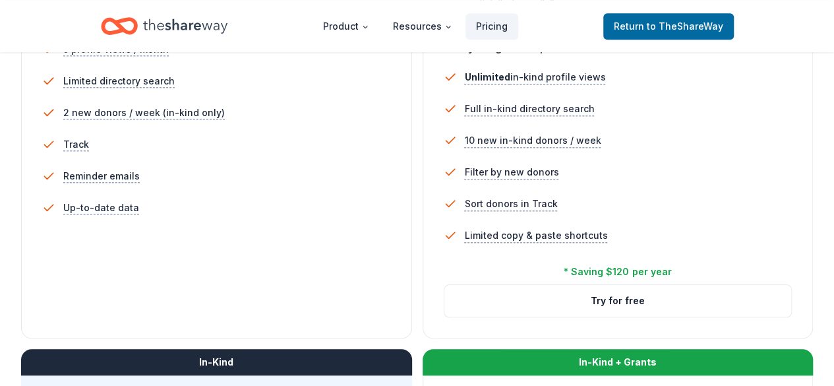
scroll to position [422, 0]
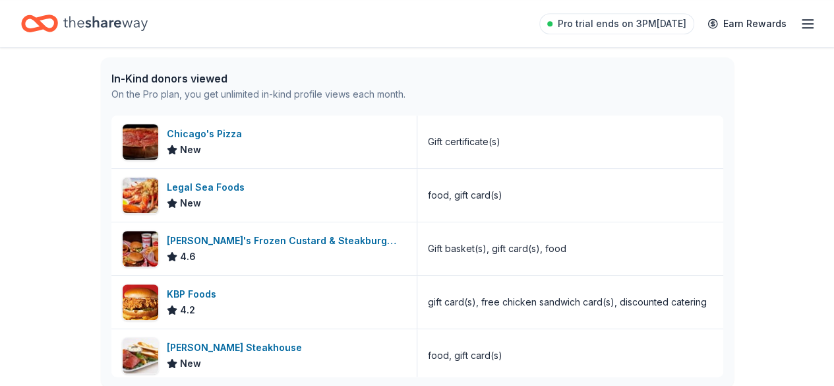
scroll to position [62, 0]
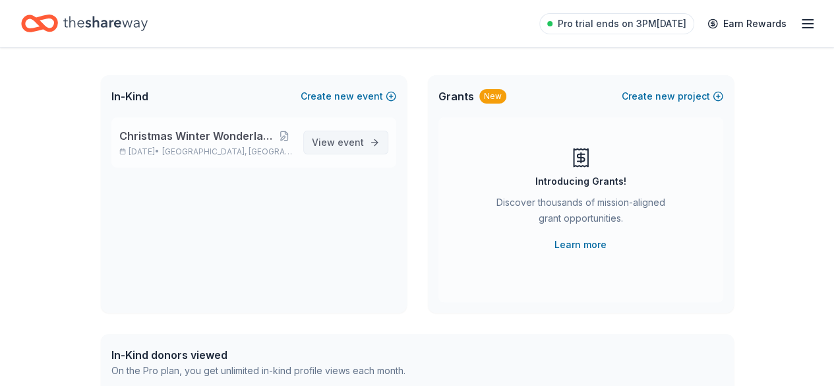
click at [334, 139] on span "View event" at bounding box center [338, 142] width 52 height 16
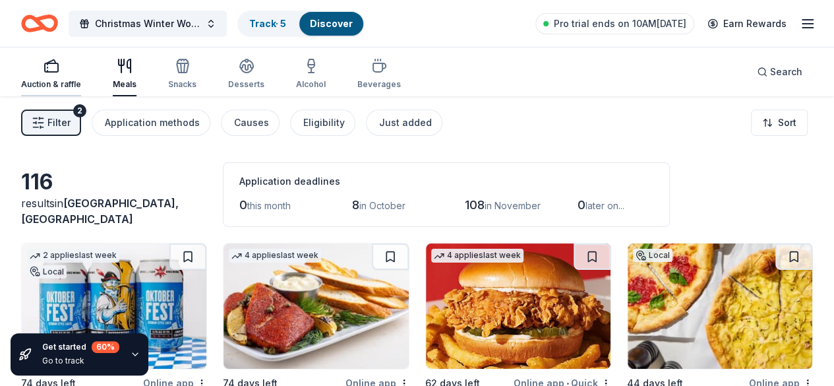
click at [55, 64] on icon "button" at bounding box center [52, 66] width 16 height 16
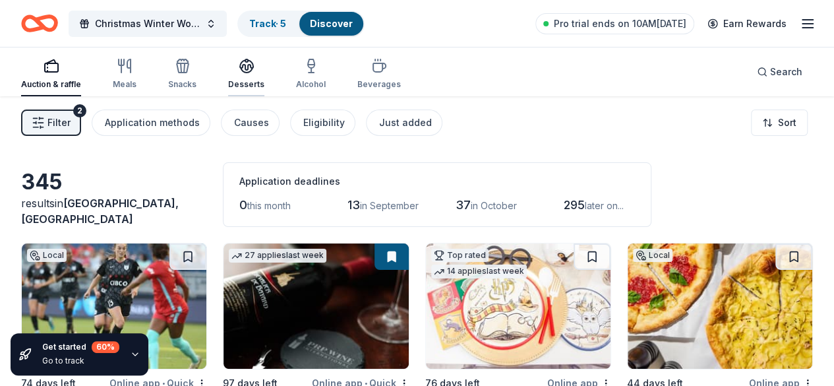
click at [252, 68] on icon "button" at bounding box center [246, 65] width 13 height 10
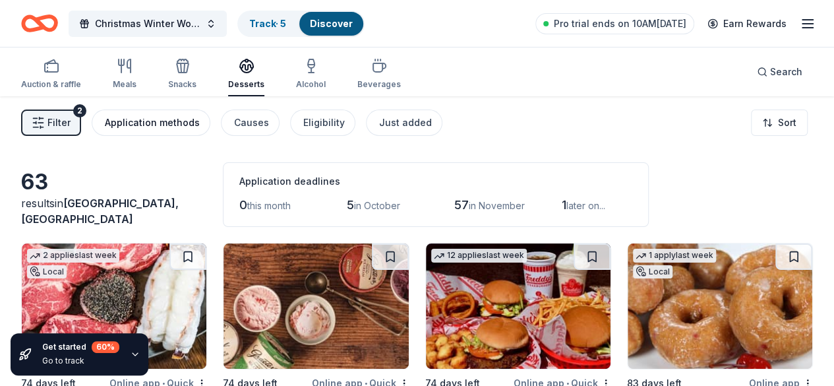
click at [146, 123] on div "Application methods" at bounding box center [152, 123] width 95 height 16
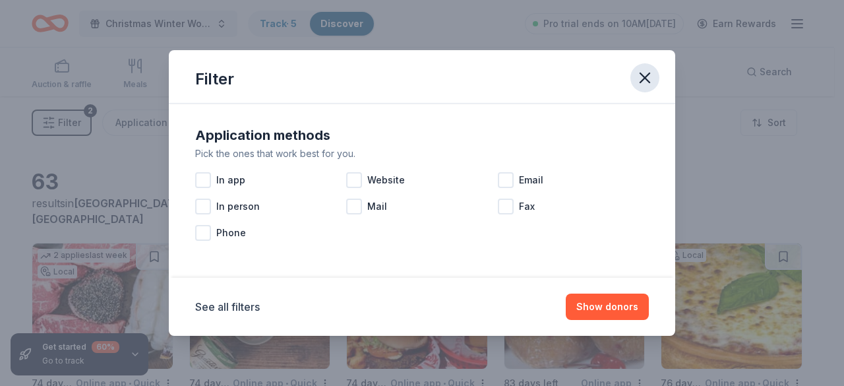
click at [649, 73] on icon "button" at bounding box center [644, 77] width 9 height 9
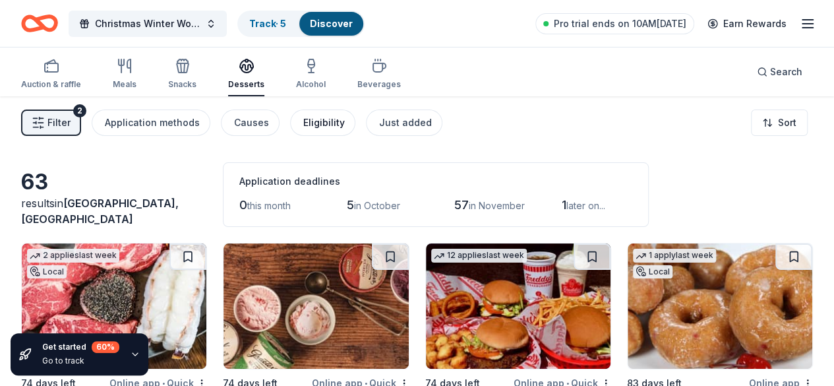
click at [334, 125] on div "Eligibility" at bounding box center [324, 123] width 42 height 16
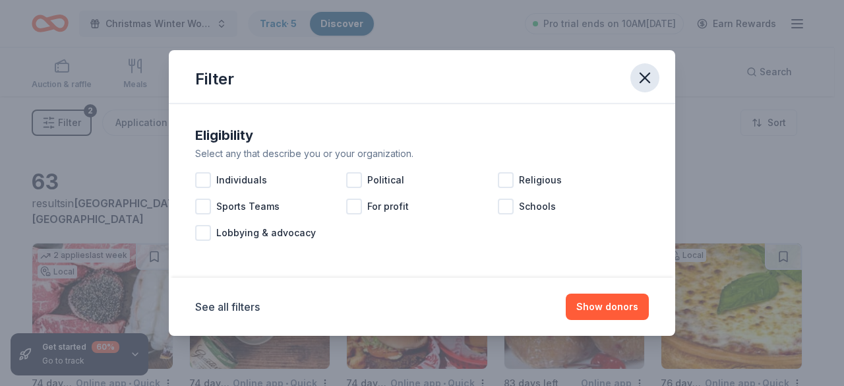
click at [645, 74] on icon "button" at bounding box center [644, 78] width 18 height 18
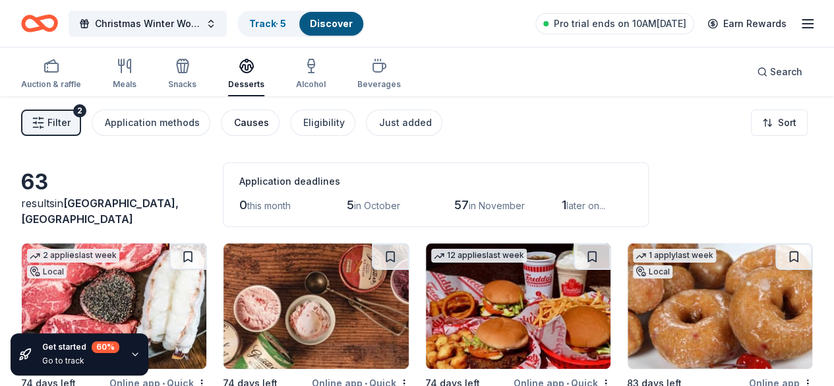
click at [262, 129] on div "Causes" at bounding box center [251, 123] width 35 height 16
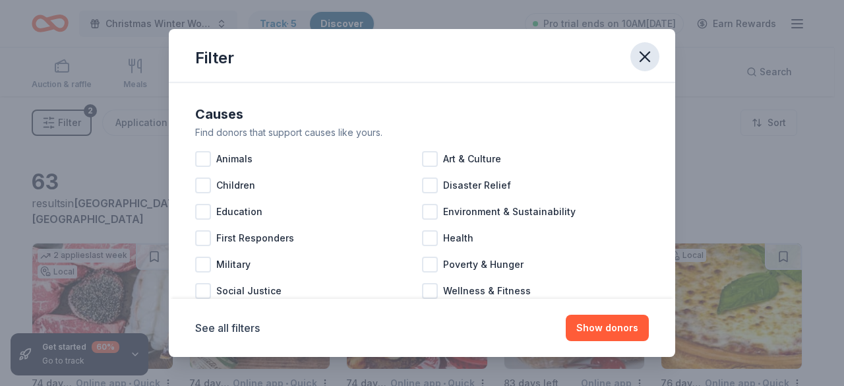
click at [636, 60] on icon "button" at bounding box center [644, 56] width 18 height 18
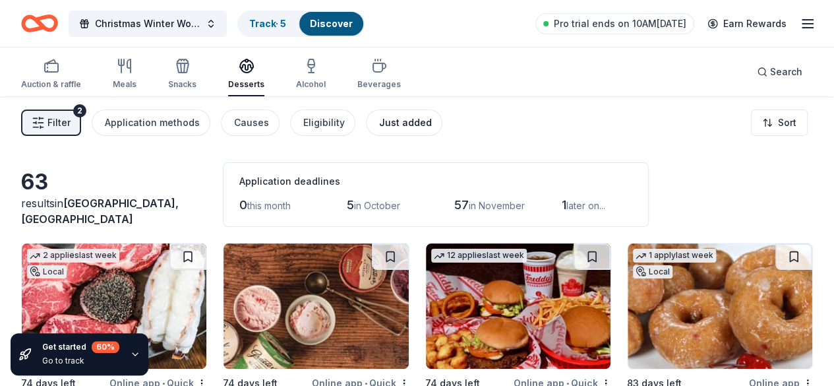
click at [429, 125] on div "Just added" at bounding box center [405, 123] width 53 height 16
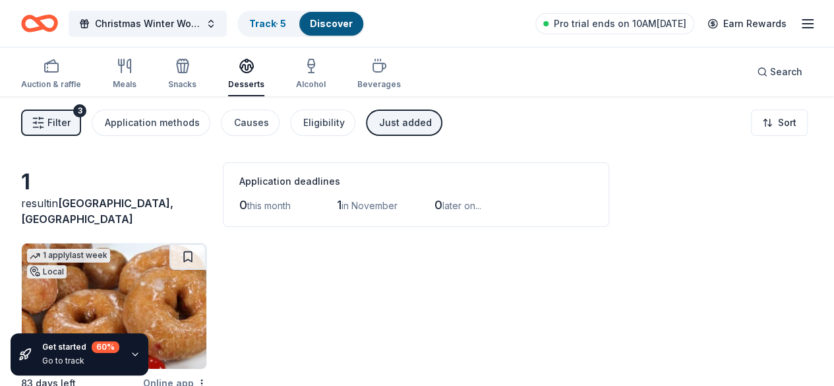
click at [431, 126] on button "Just added" at bounding box center [404, 122] width 76 height 26
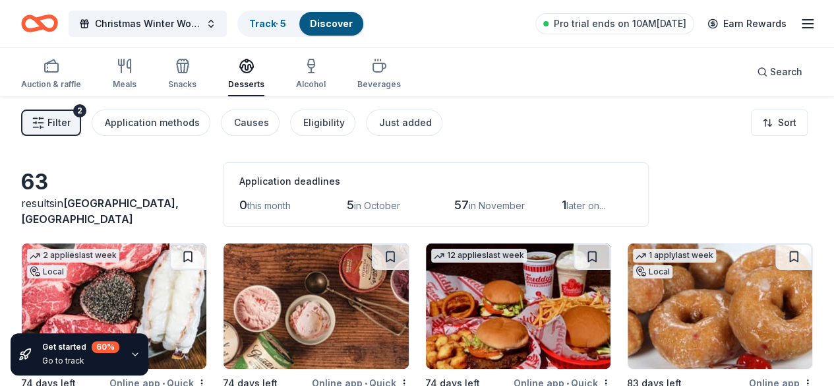
click at [632, 121] on div "Filter 2 Application methods Causes Eligibility Just added Sort" at bounding box center [417, 122] width 834 height 53
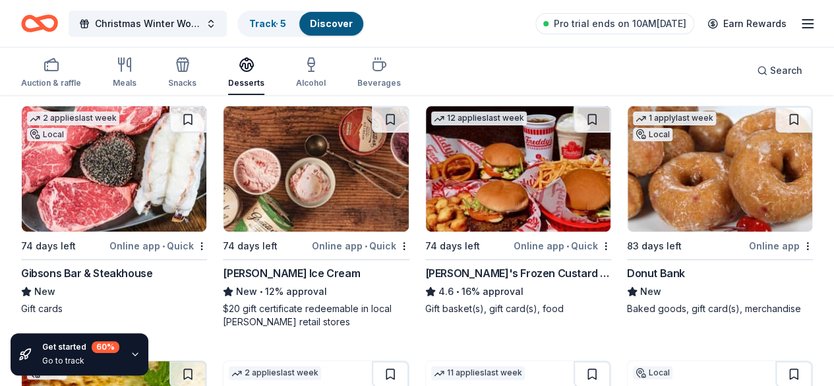
scroll to position [132, 0]
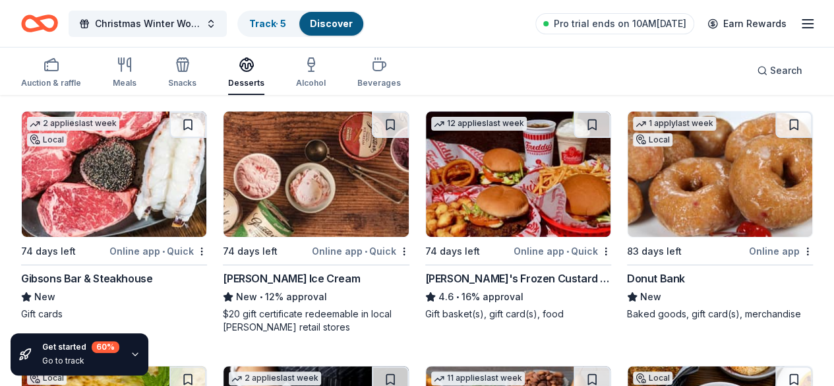
click at [110, 176] on img at bounding box center [114, 173] width 185 height 125
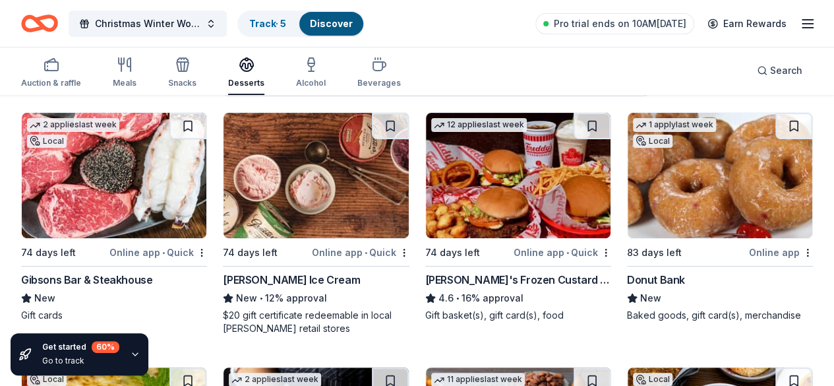
scroll to position [0, 0]
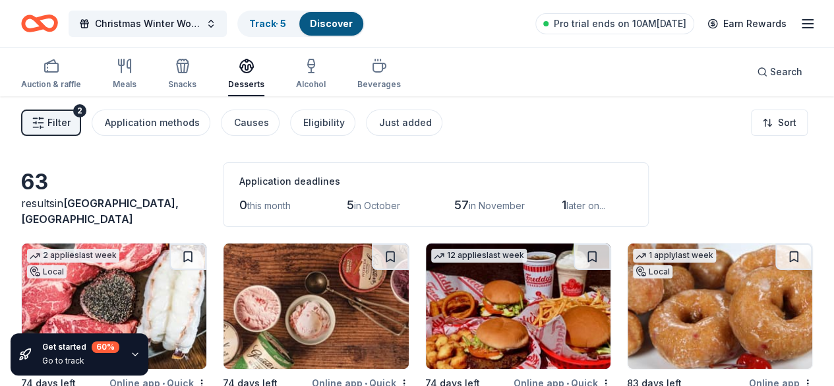
click at [66, 119] on span "Filter" at bounding box center [58, 123] width 23 height 16
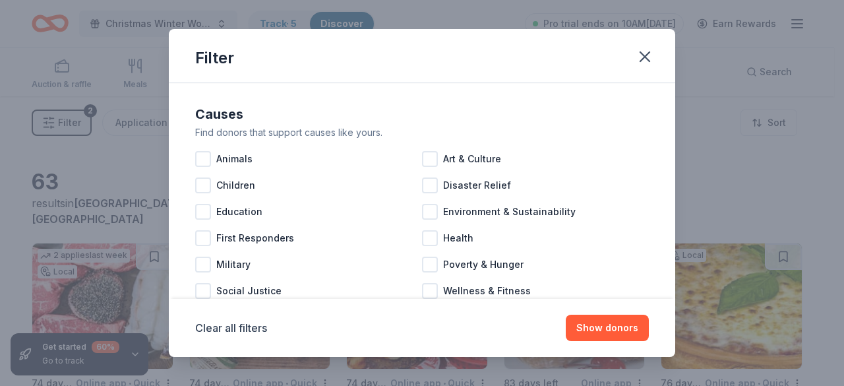
click at [90, 193] on div "Filter Causes Find donors that support causes like yours. Animals Art & Culture…" at bounding box center [422, 193] width 844 height 386
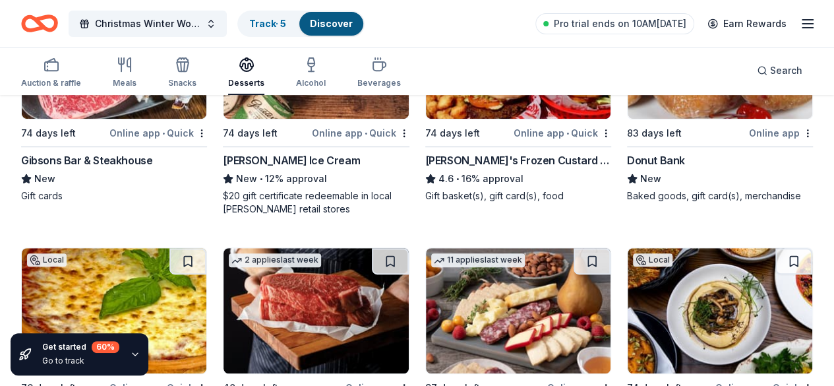
scroll to position [248, 0]
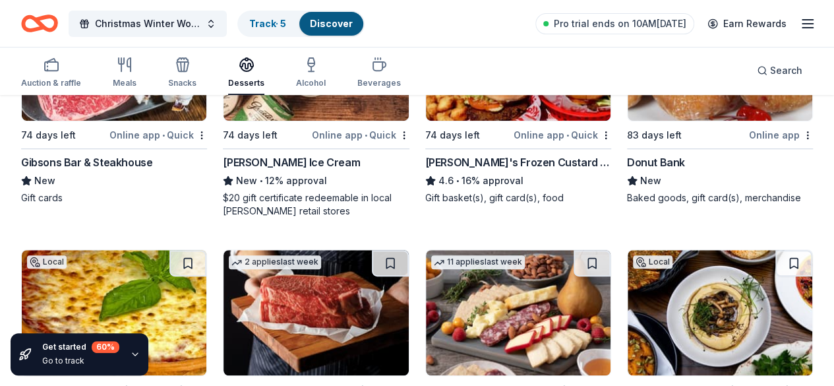
click at [223, 159] on div "[PERSON_NAME] Ice Cream" at bounding box center [291, 162] width 137 height 16
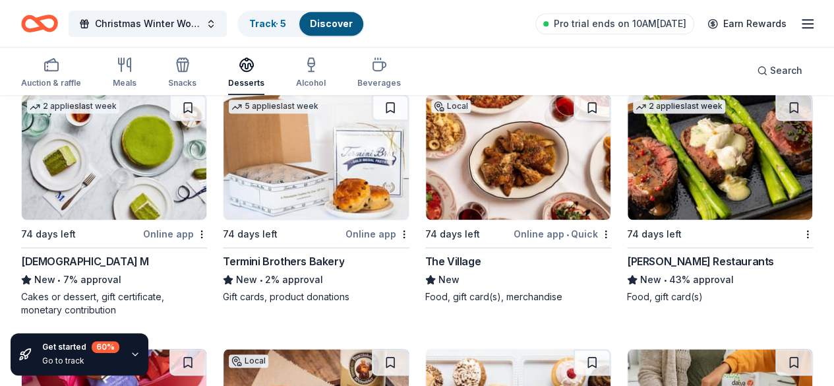
scroll to position [661, 0]
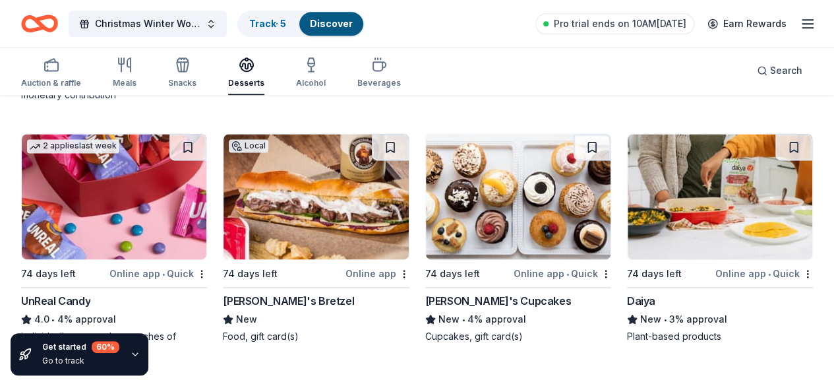
scroll to position [881, 0]
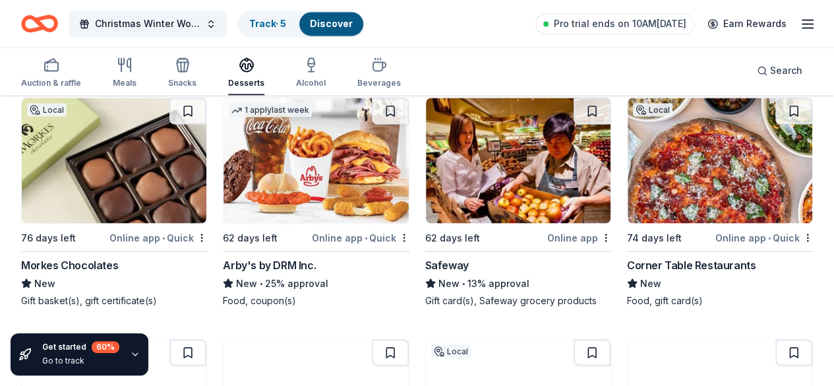
scroll to position [1173, 0]
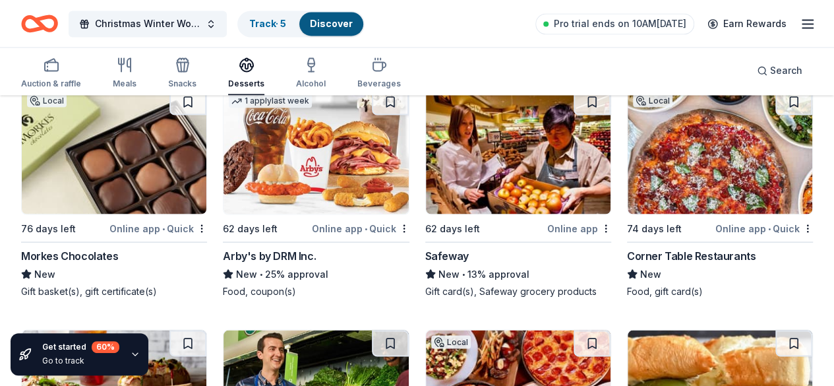
click at [95, 330] on img at bounding box center [114, 392] width 185 height 125
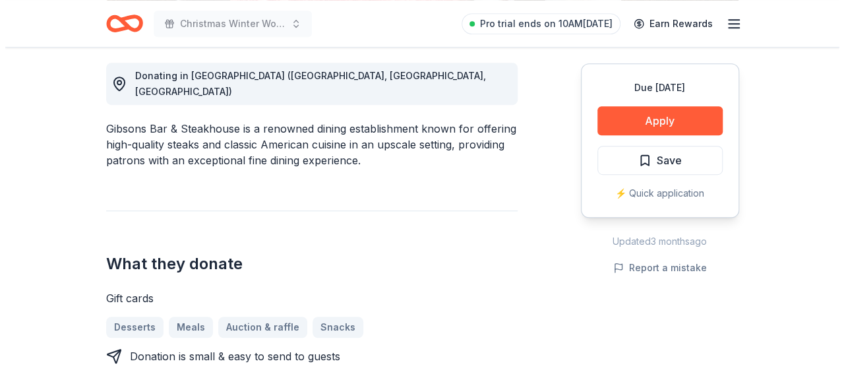
scroll to position [417, 0]
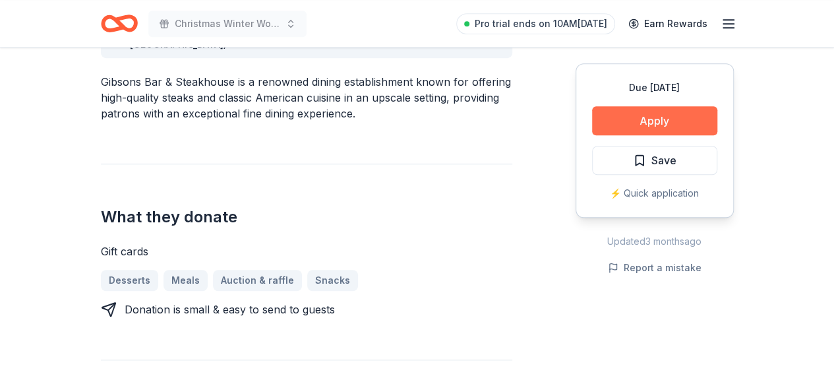
click at [634, 129] on button "Apply" at bounding box center [654, 120] width 125 height 29
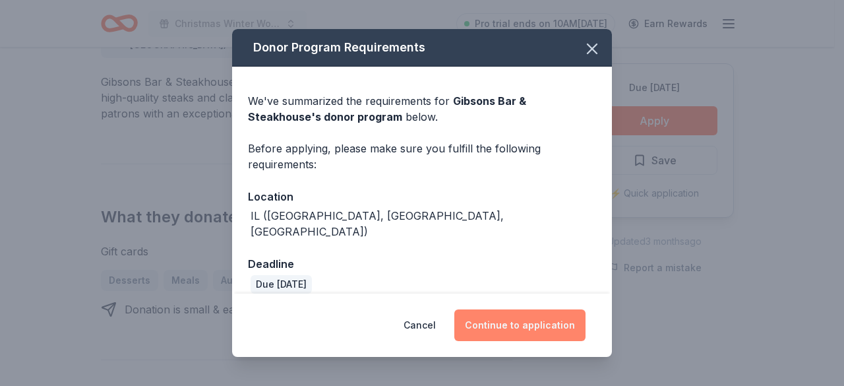
click at [518, 320] on button "Continue to application" at bounding box center [519, 325] width 131 height 32
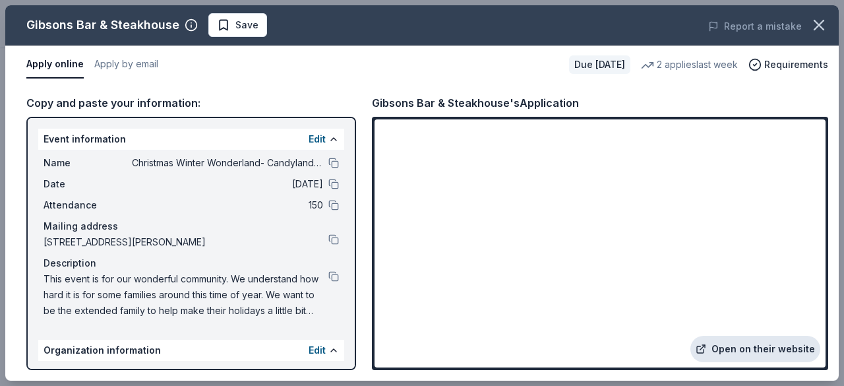
click at [737, 348] on link "Open on their website" at bounding box center [755, 349] width 130 height 26
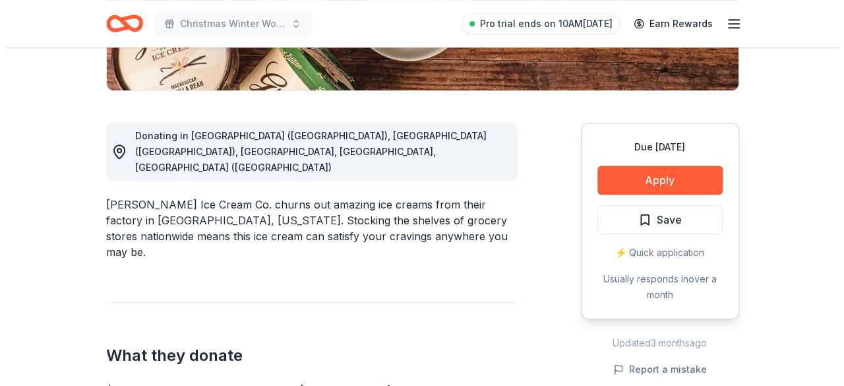
scroll to position [312, 0]
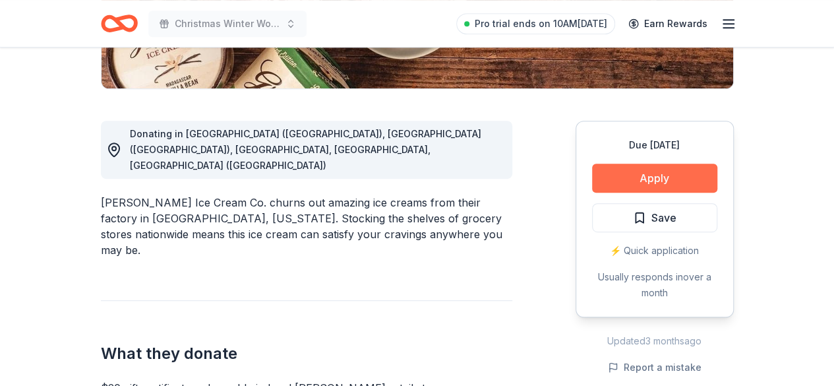
click at [646, 181] on button "Apply" at bounding box center [654, 177] width 125 height 29
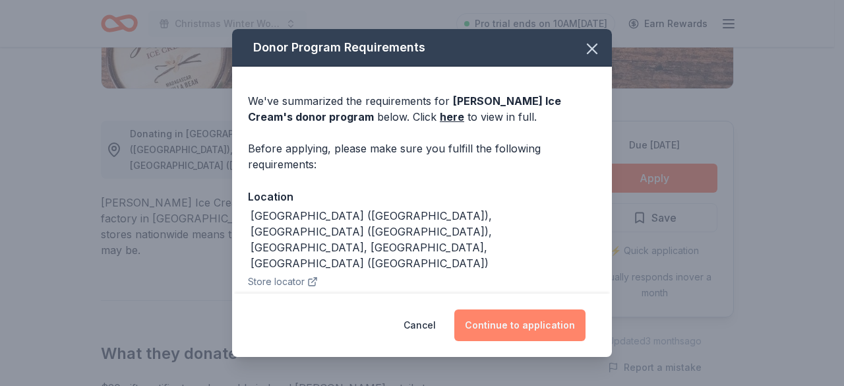
click at [522, 330] on button "Continue to application" at bounding box center [519, 325] width 131 height 32
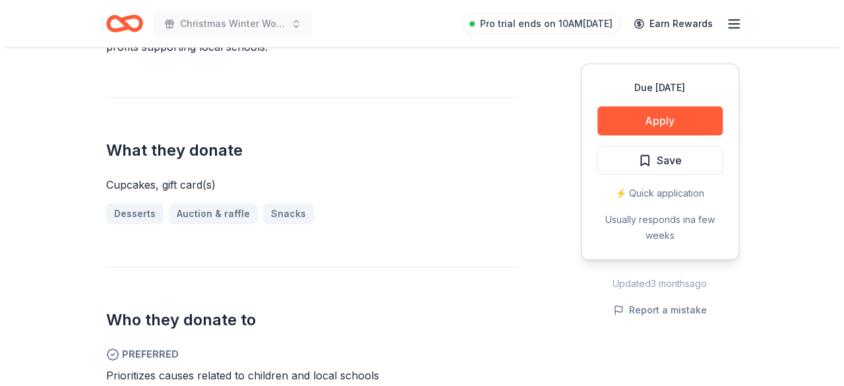
scroll to position [413, 0]
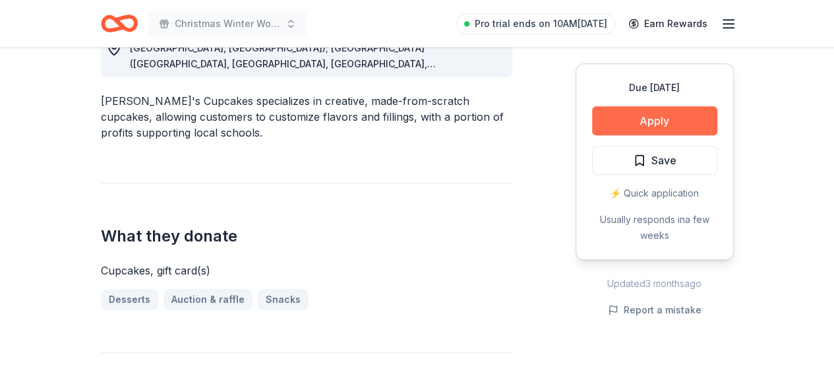
click at [635, 109] on button "Apply" at bounding box center [654, 120] width 125 height 29
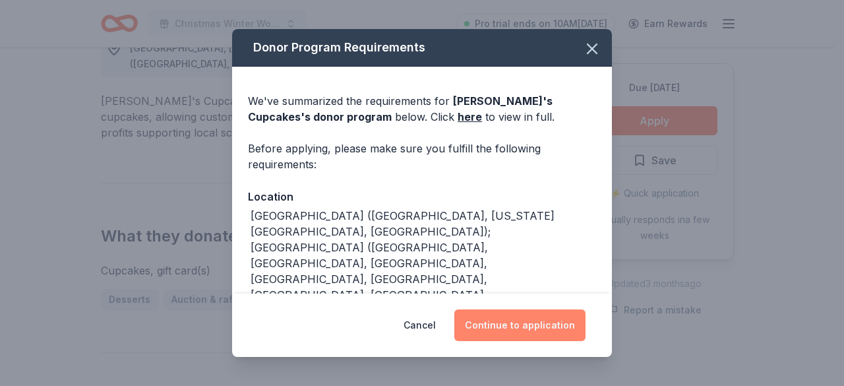
click at [545, 323] on button "Continue to application" at bounding box center [519, 325] width 131 height 32
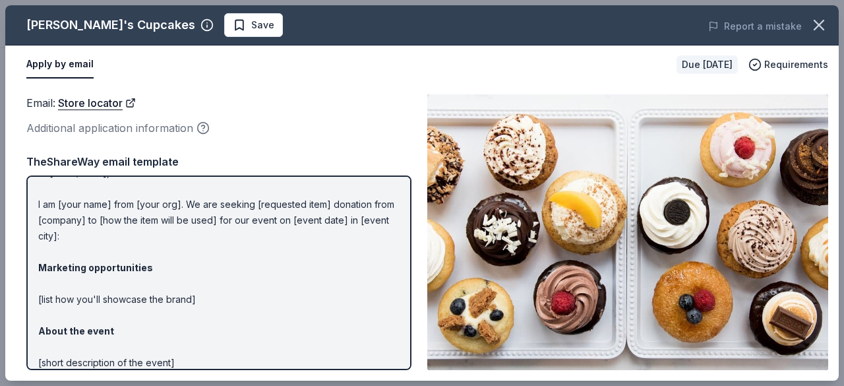
scroll to position [0, 0]
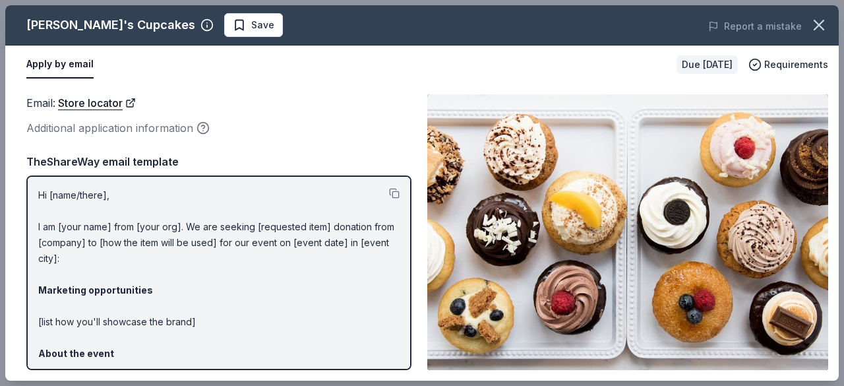
click at [91, 230] on p "Hi [name/there], I am [your name] from [your org]. We are seeking [requested it…" at bounding box center [218, 361] width 361 height 348
click at [87, 189] on p "Hi [name/there], I am [your name] from [your org]. We are seeking [requested it…" at bounding box center [218, 361] width 361 height 348
click at [821, 26] on icon "button" at bounding box center [819, 25] width 18 height 18
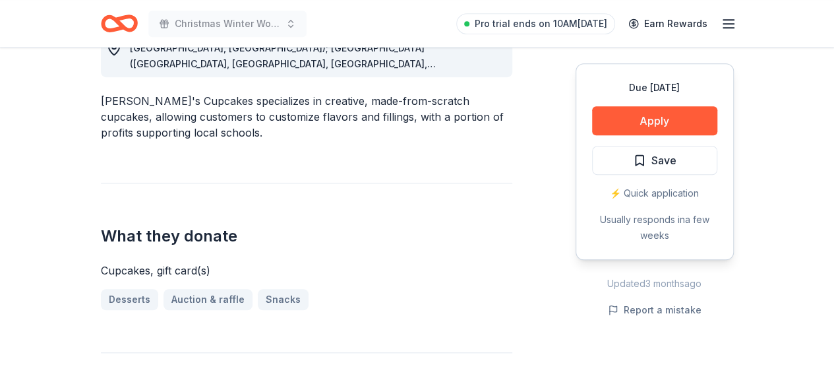
click at [650, 187] on div "⚡️ Quick application" at bounding box center [654, 193] width 125 height 16
click at [651, 123] on button "Apply" at bounding box center [654, 120] width 125 height 29
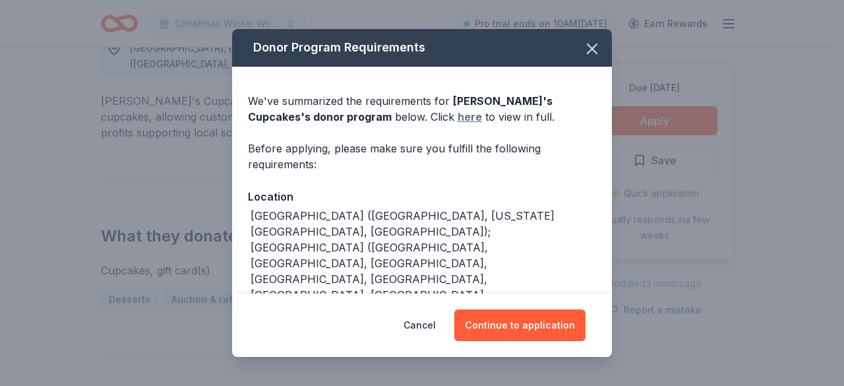
click at [457, 118] on link "here" at bounding box center [469, 117] width 24 height 16
click at [457, 112] on link "here" at bounding box center [469, 117] width 24 height 16
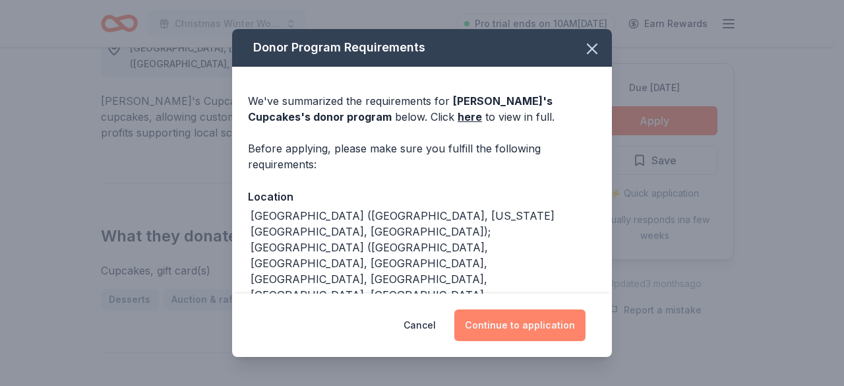
click at [527, 330] on button "Continue to application" at bounding box center [519, 325] width 131 height 32
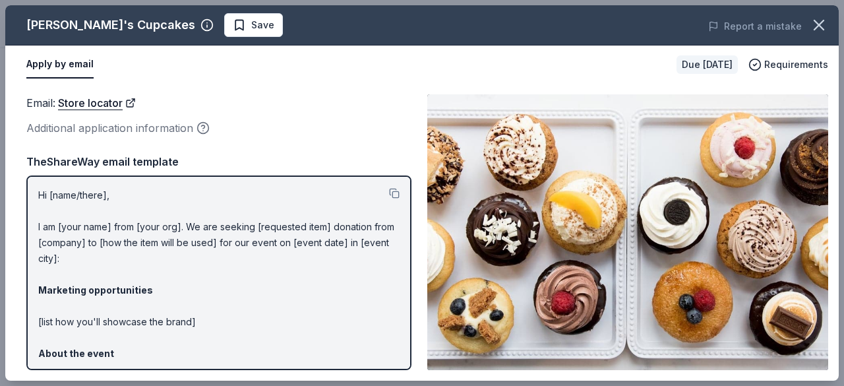
drag, startPoint x: 40, startPoint y: 193, endPoint x: 132, endPoint y: 258, distance: 112.1
click at [132, 258] on p "Hi [name/there], I am [your name] from [your org]. We are seeking [requested it…" at bounding box center [218, 361] width 361 height 348
click at [389, 196] on button at bounding box center [394, 193] width 11 height 11
click at [71, 68] on button "Apply by email" at bounding box center [59, 65] width 67 height 28
click at [821, 24] on icon "button" at bounding box center [819, 25] width 18 height 18
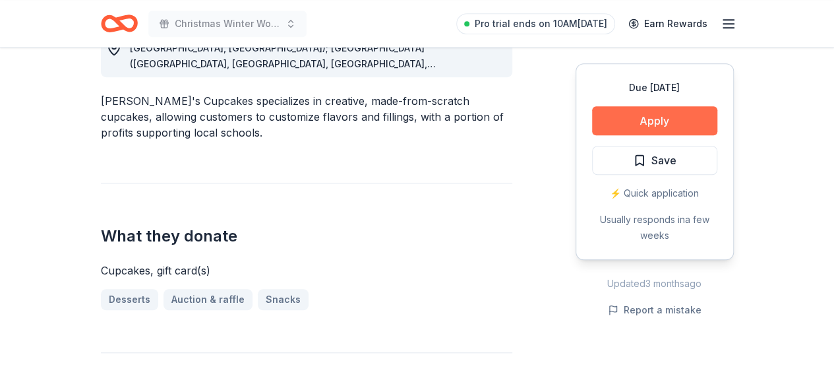
click at [695, 110] on button "Apply" at bounding box center [654, 120] width 125 height 29
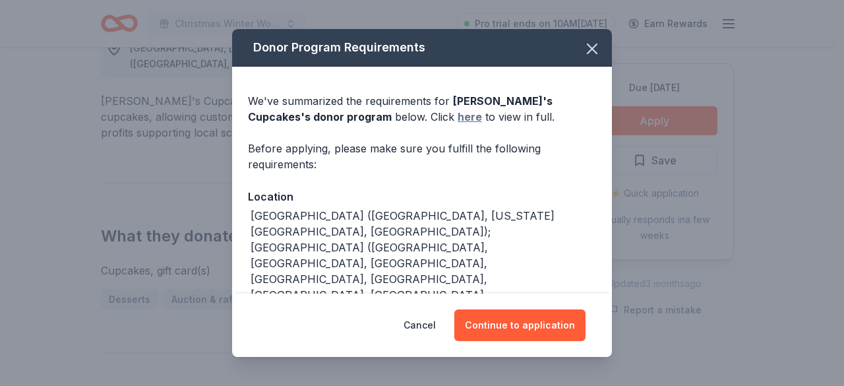
click at [457, 120] on link "here" at bounding box center [469, 117] width 24 height 16
click at [587, 53] on icon "button" at bounding box center [591, 48] width 9 height 9
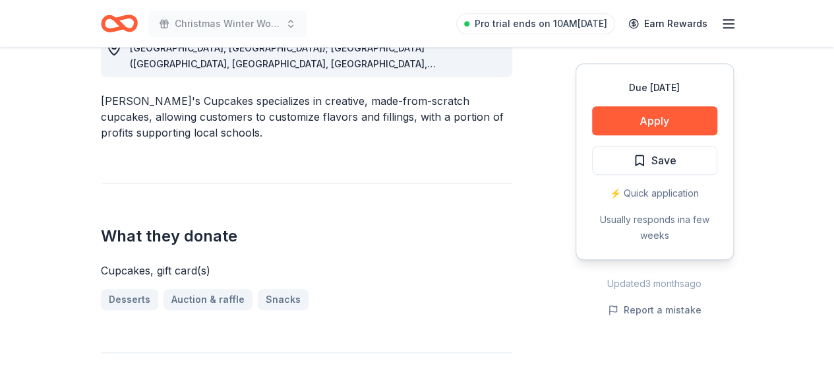
drag, startPoint x: 587, startPoint y: 53, endPoint x: 445, endPoint y: -56, distance: 179.1
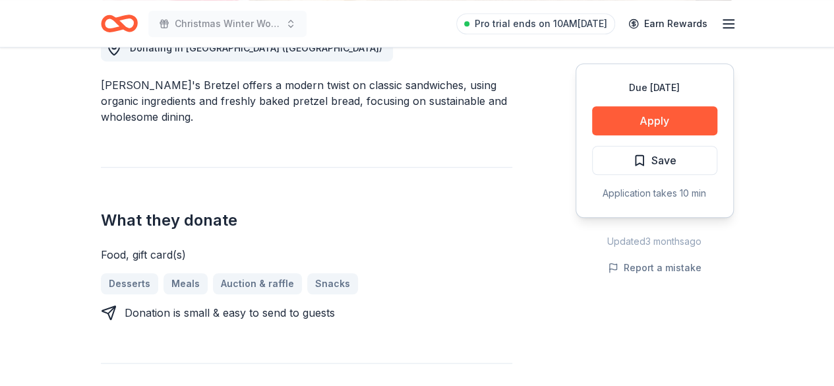
scroll to position [374, 0]
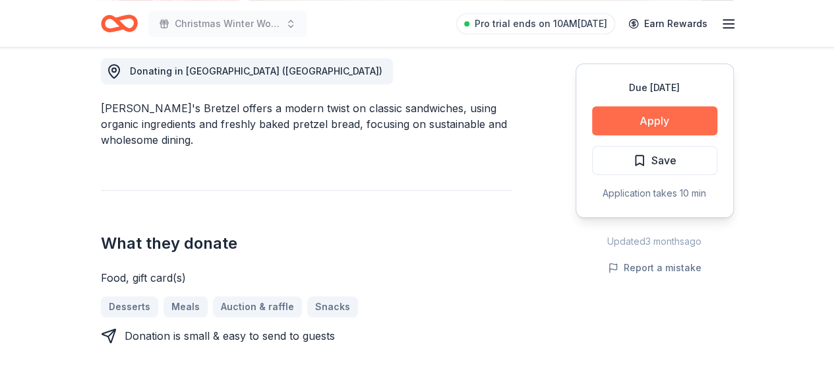
click at [680, 125] on button "Apply" at bounding box center [654, 120] width 125 height 29
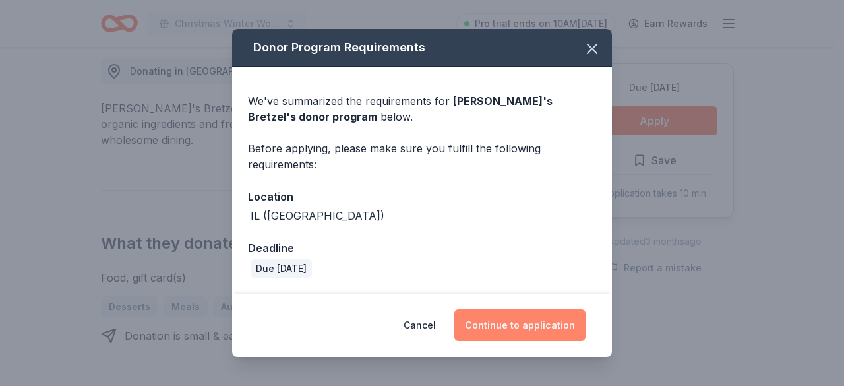
click at [498, 332] on button "Continue to application" at bounding box center [519, 325] width 131 height 32
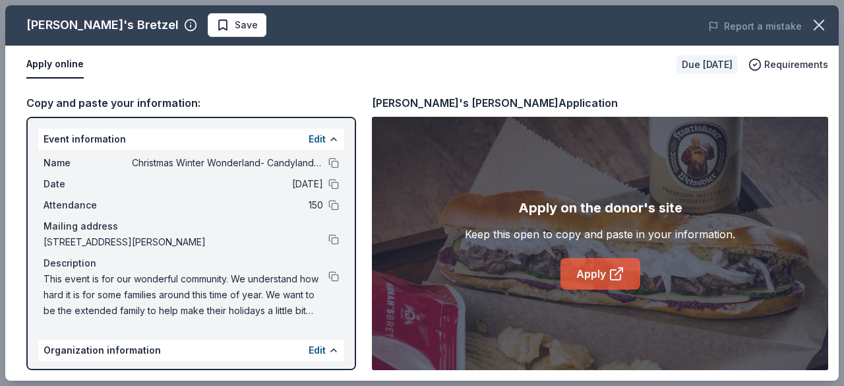
click at [583, 260] on link "Apply" at bounding box center [600, 274] width 80 height 32
click at [827, 26] on icon "button" at bounding box center [819, 25] width 18 height 18
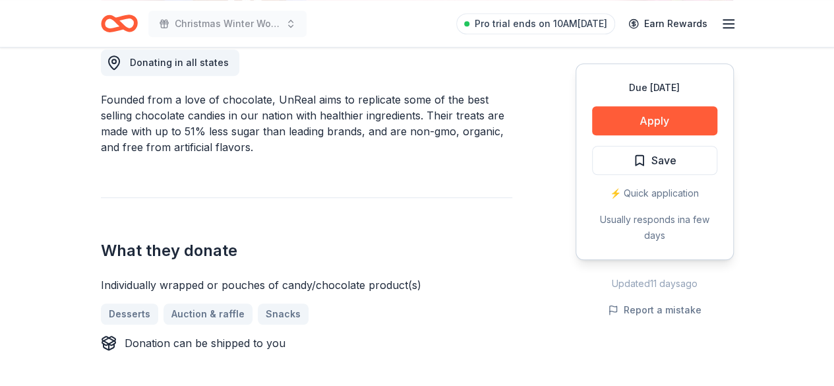
scroll to position [393, 0]
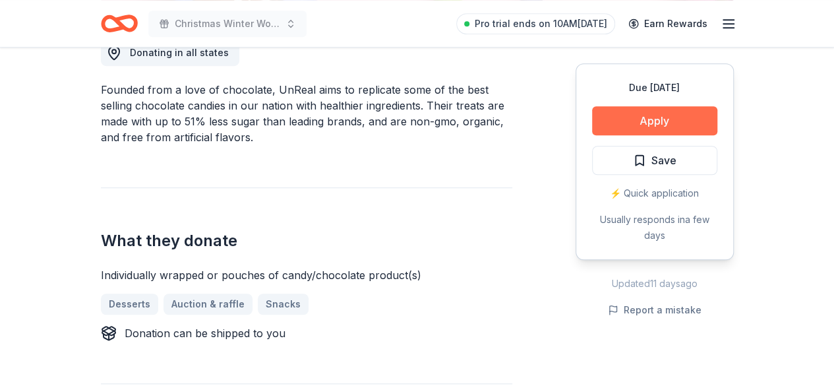
click at [649, 119] on button "Apply" at bounding box center [654, 120] width 125 height 29
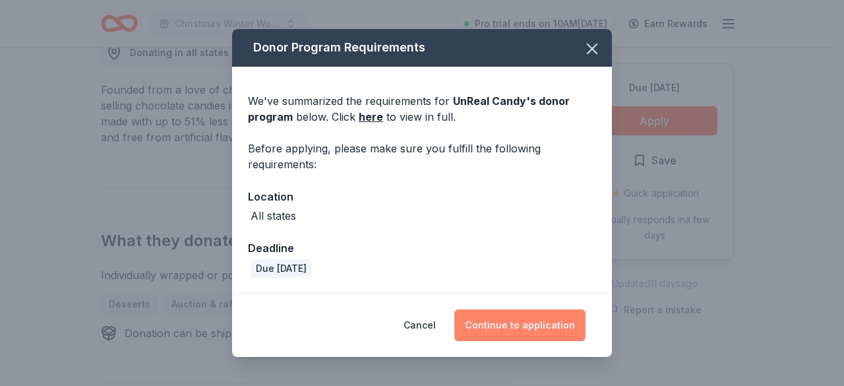
click at [541, 320] on button "Continue to application" at bounding box center [519, 325] width 131 height 32
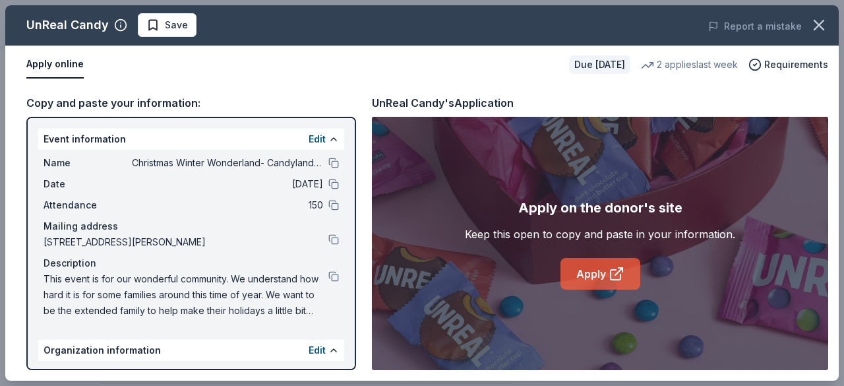
click at [582, 275] on link "Apply" at bounding box center [600, 274] width 80 height 32
click at [818, 30] on icon "button" at bounding box center [819, 25] width 18 height 18
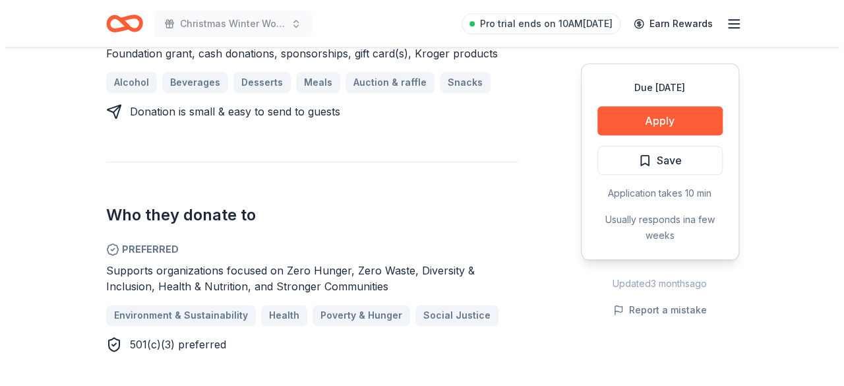
scroll to position [664, 0]
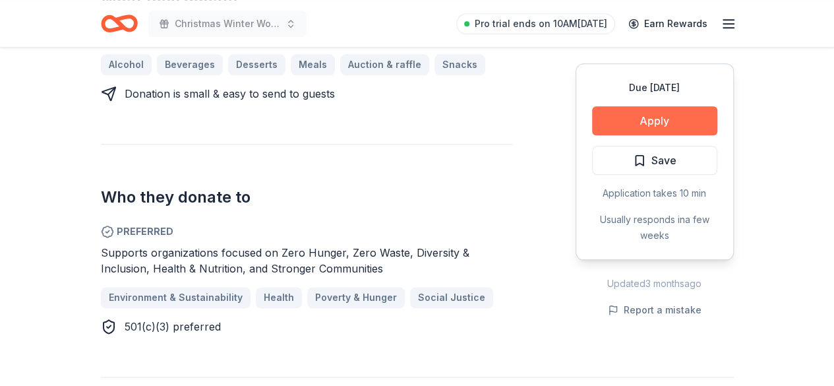
click at [672, 115] on button "Apply" at bounding box center [654, 120] width 125 height 29
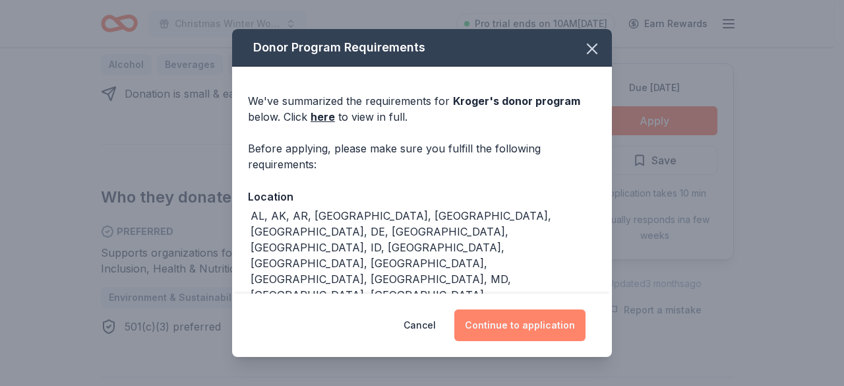
click at [527, 328] on button "Continue to application" at bounding box center [519, 325] width 131 height 32
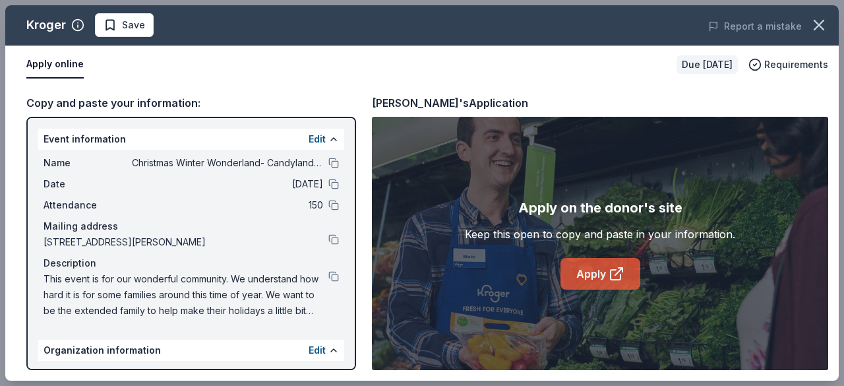
click at [579, 287] on link "Apply" at bounding box center [600, 274] width 80 height 32
